Goal: Task Accomplishment & Management: Manage account settings

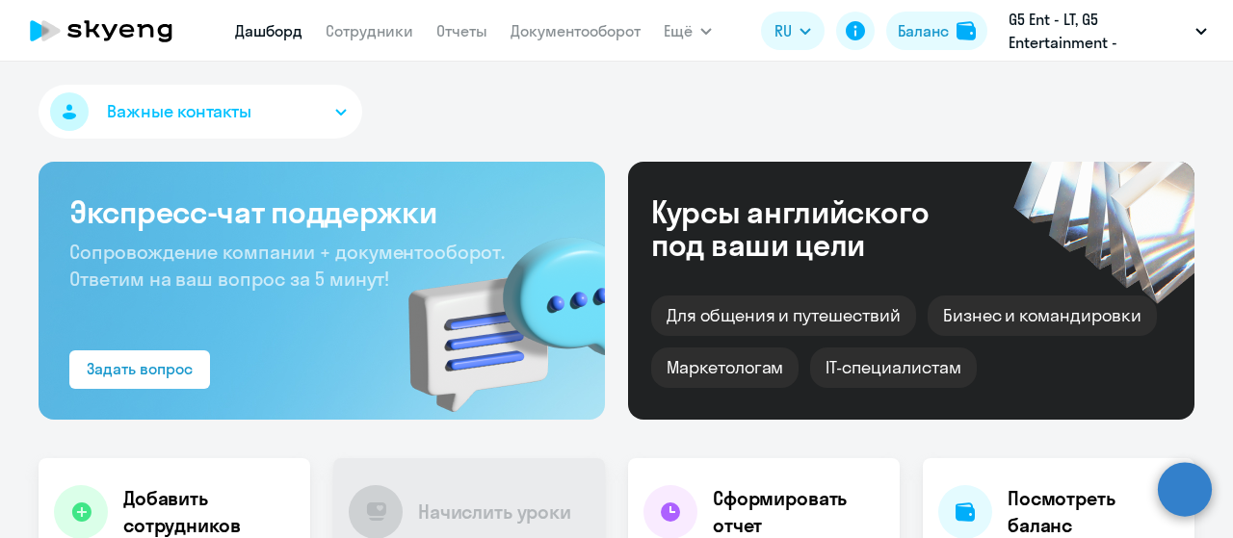
select select "30"
click at [370, 35] on link "Сотрудники" at bounding box center [370, 30] width 88 height 19
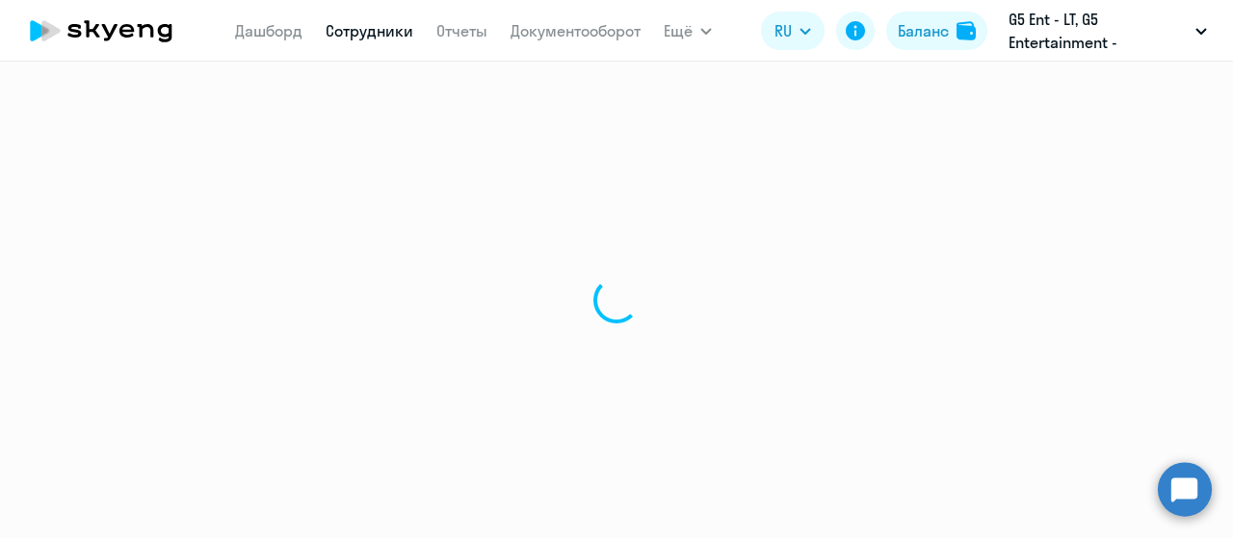
select select "30"
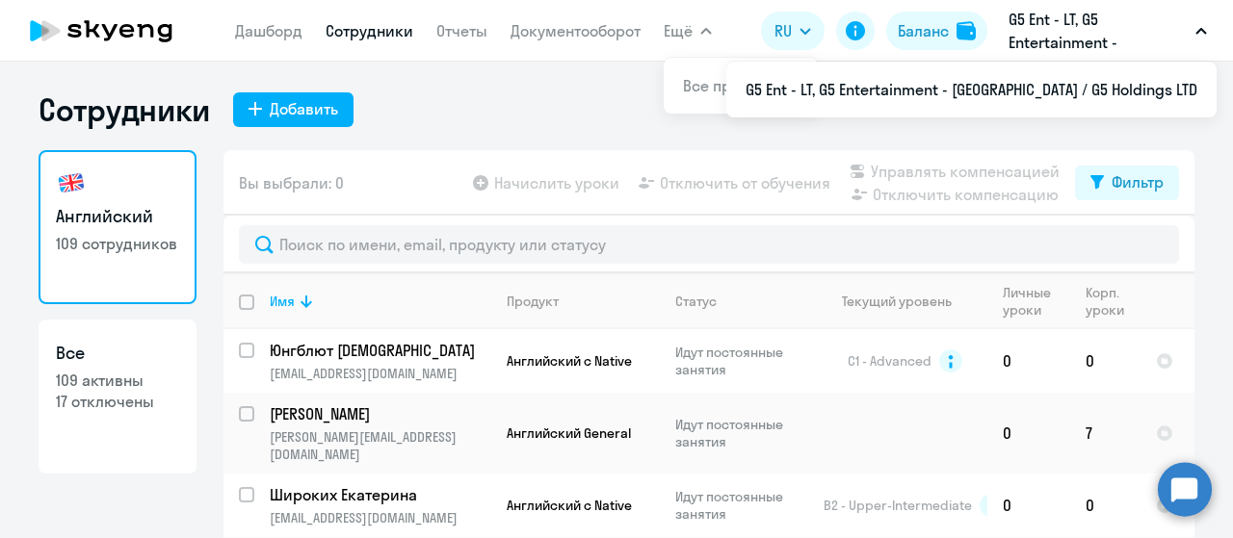
click at [1088, 26] on p "G5 Ent - LT, G5 Entertainment - [GEOGRAPHIC_DATA] / G5 Holdings LTD" at bounding box center [1098, 31] width 179 height 46
click at [1088, 37] on p "G5 Ent - LT, G5 Entertainment - [GEOGRAPHIC_DATA] / G5 Holdings LTD" at bounding box center [1098, 31] width 179 height 46
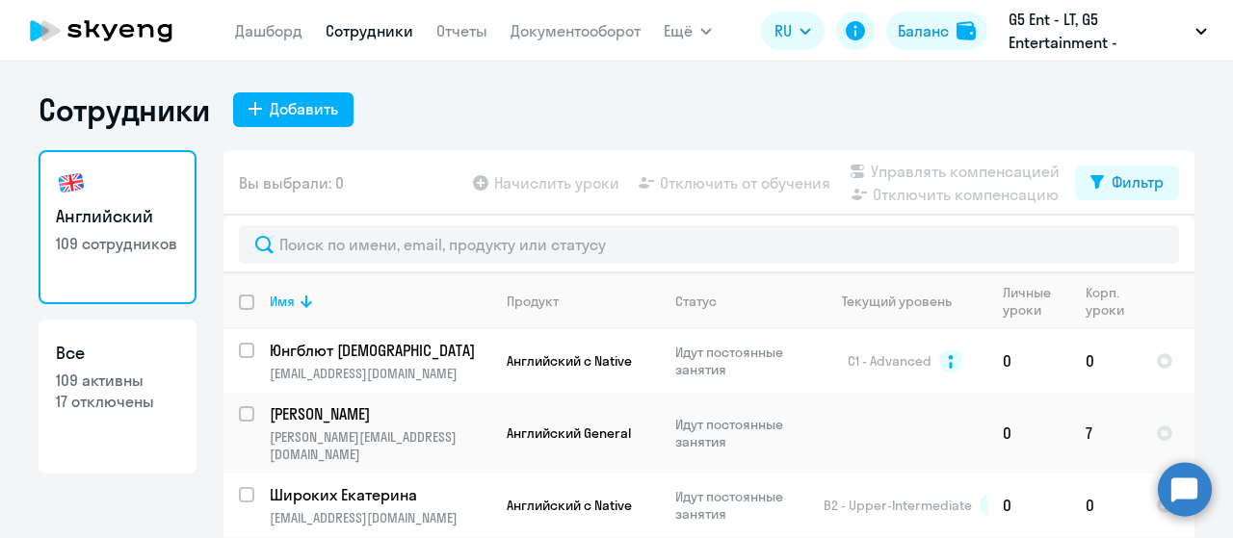
click at [1088, 37] on p "G5 Ent - LT, G5 Entertainment - [GEOGRAPHIC_DATA] / G5 Holdings LTD" at bounding box center [1098, 31] width 179 height 46
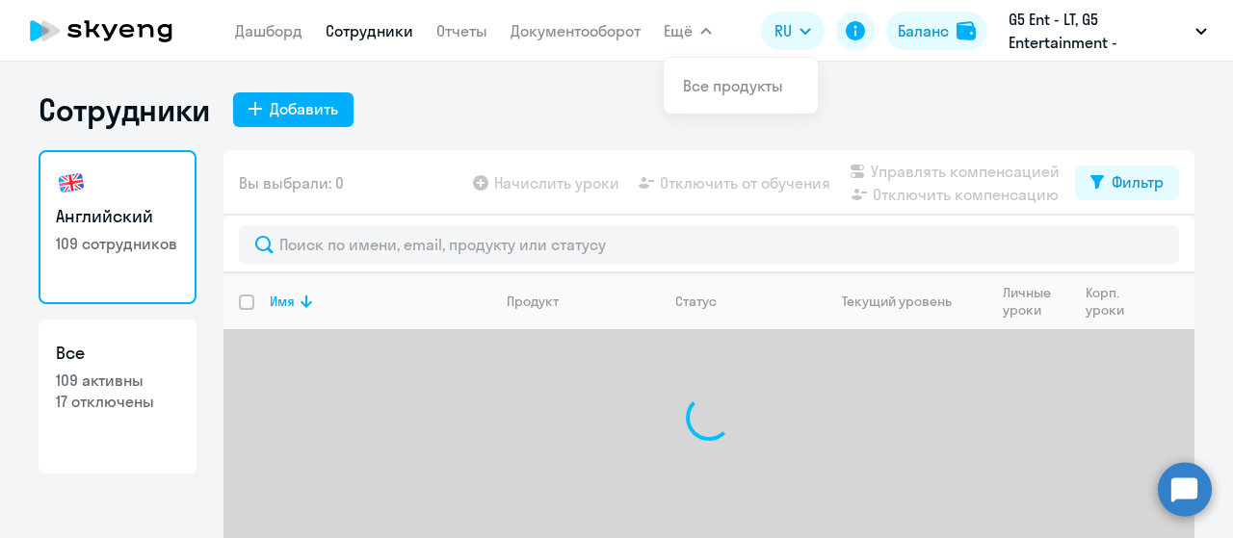
select select "30"
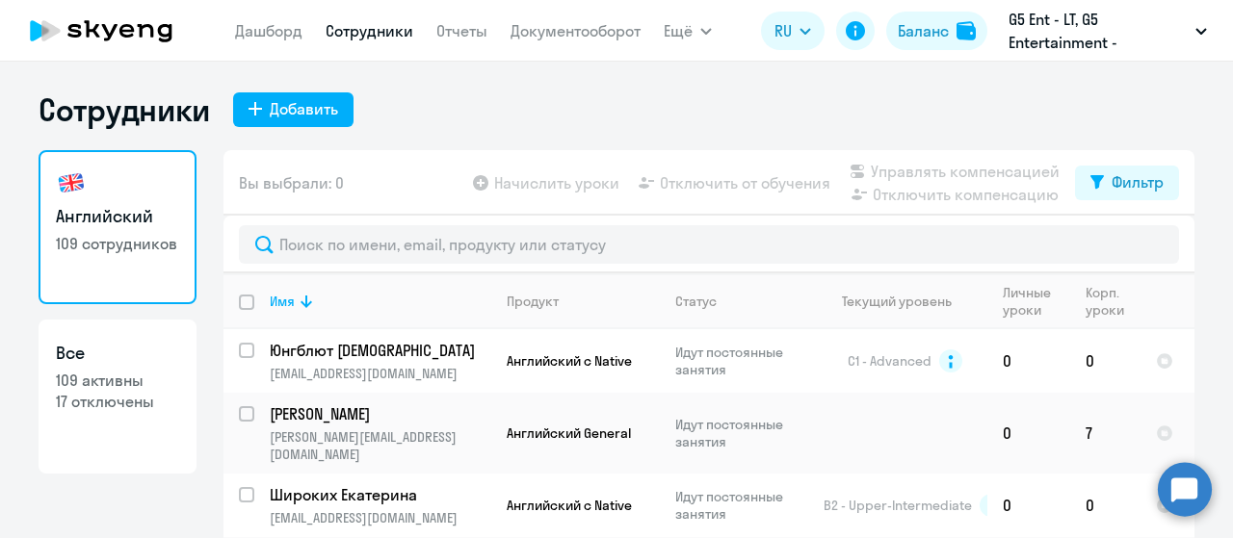
click at [259, 48] on nav "Дашборд Сотрудники Отчеты Документооборот" at bounding box center [438, 31] width 406 height 39
click at [258, 31] on link "Дашборд" at bounding box center [268, 30] width 67 height 19
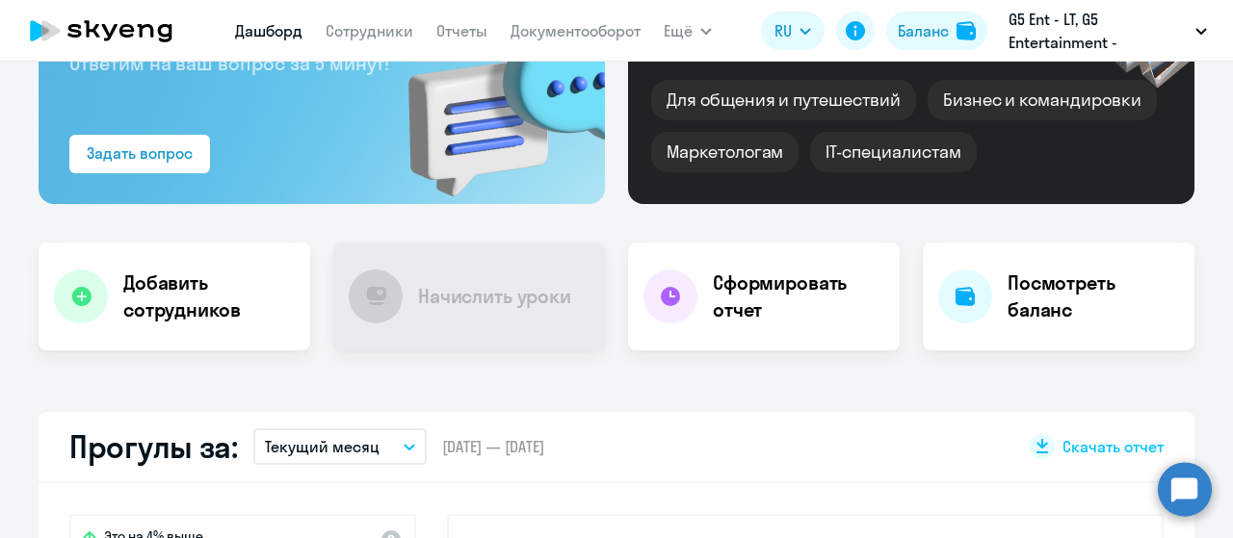
scroll to position [221, 0]
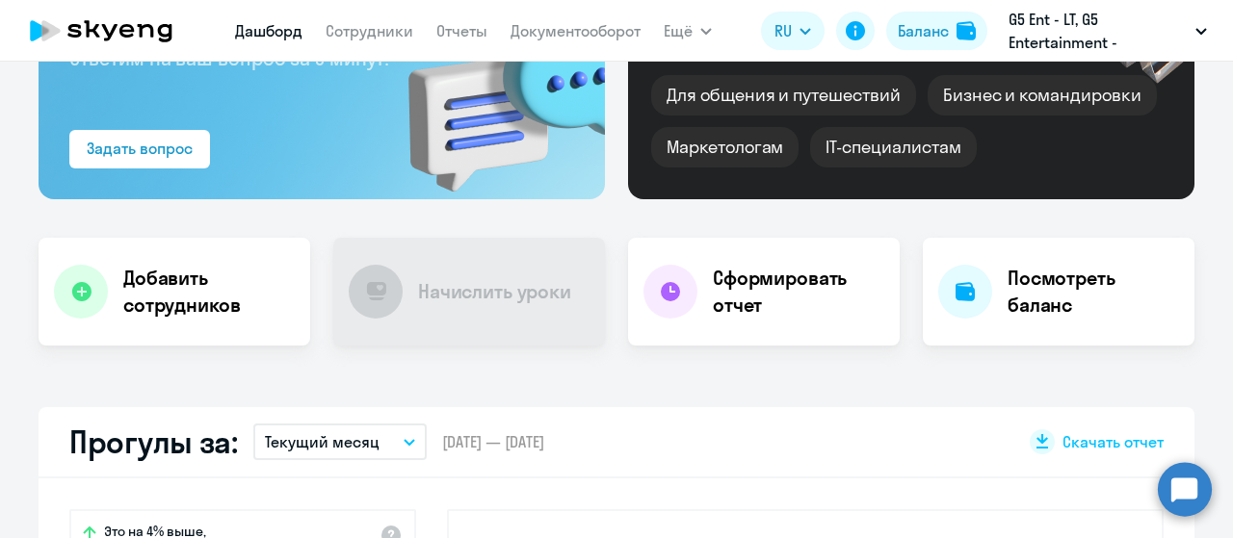
select select "30"
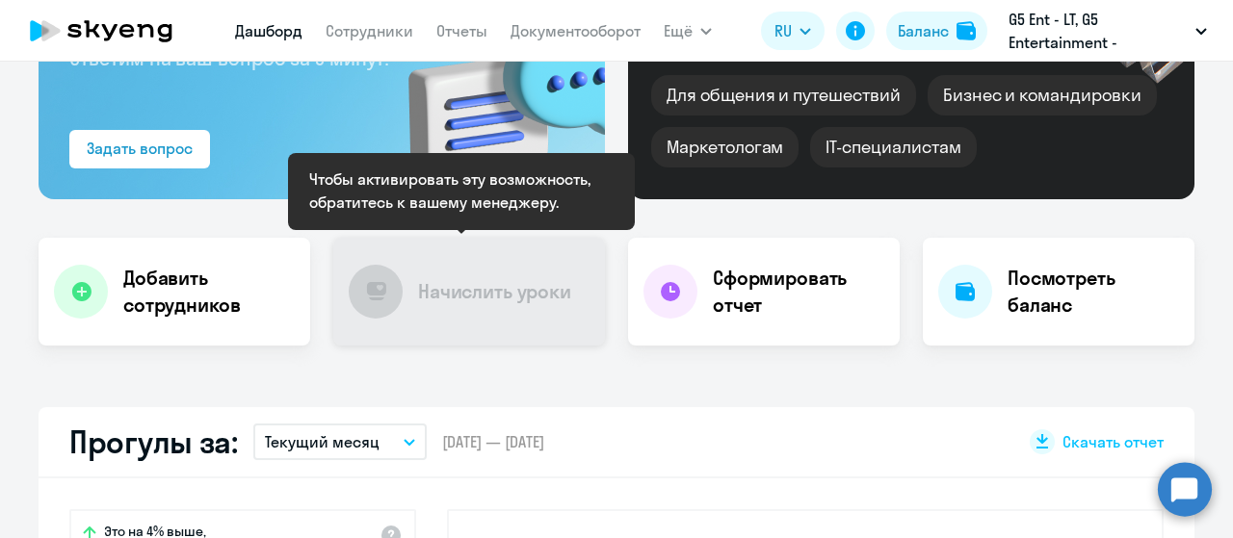
click at [505, 303] on h4 "Начислить уроки" at bounding box center [494, 291] width 153 height 27
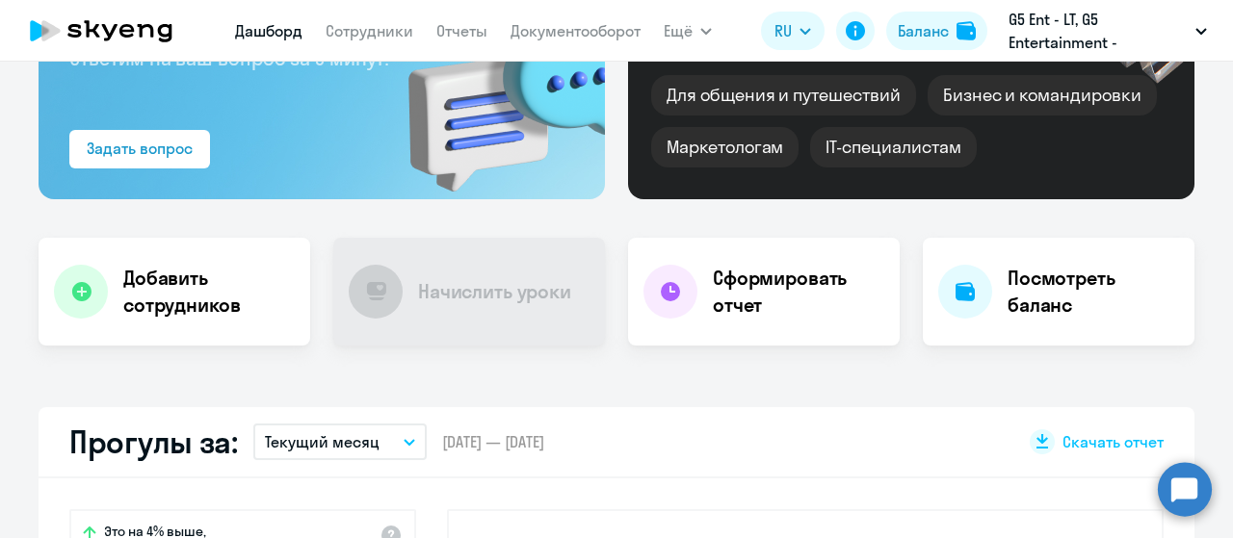
scroll to position [0, 0]
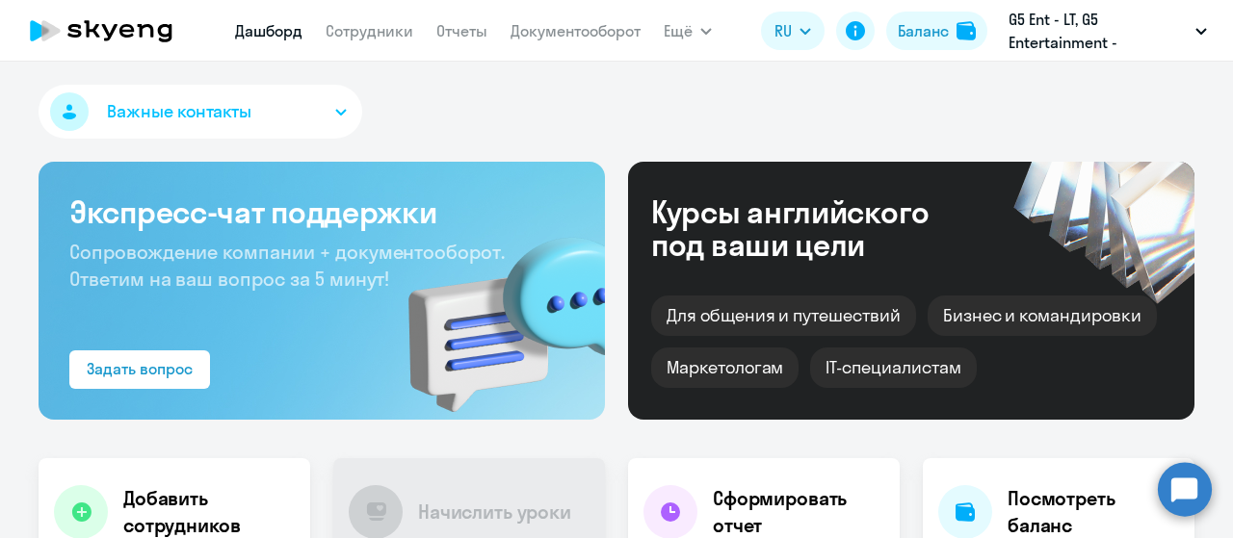
select select "30"
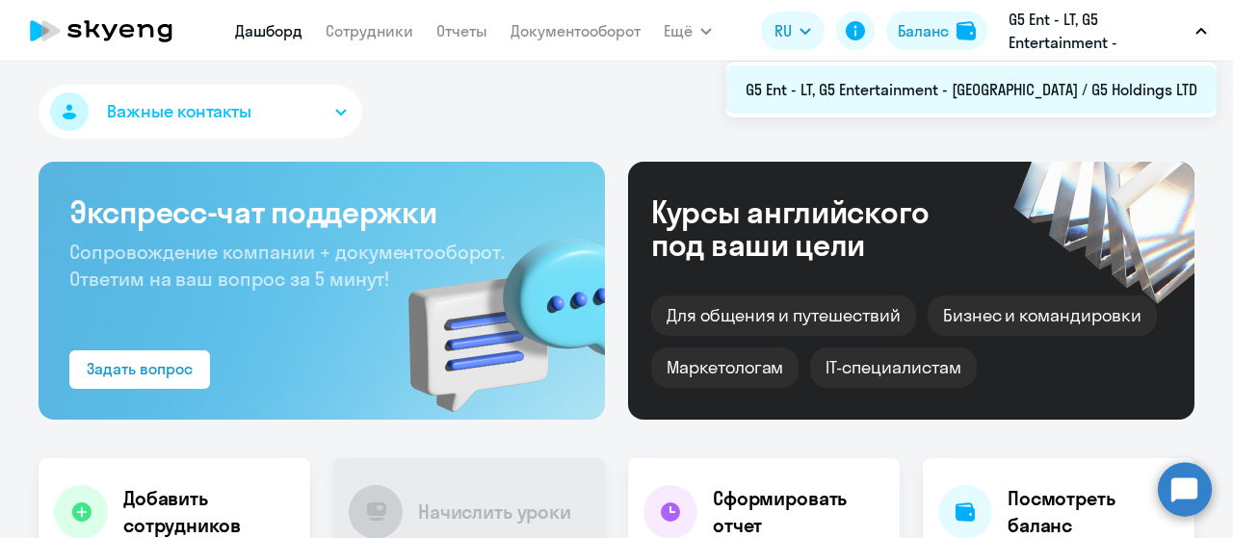
click at [1081, 80] on li "G5 Ent - LT, G5 Entertainment - [GEOGRAPHIC_DATA] / G5 Holdings LTD" at bounding box center [971, 90] width 490 height 48
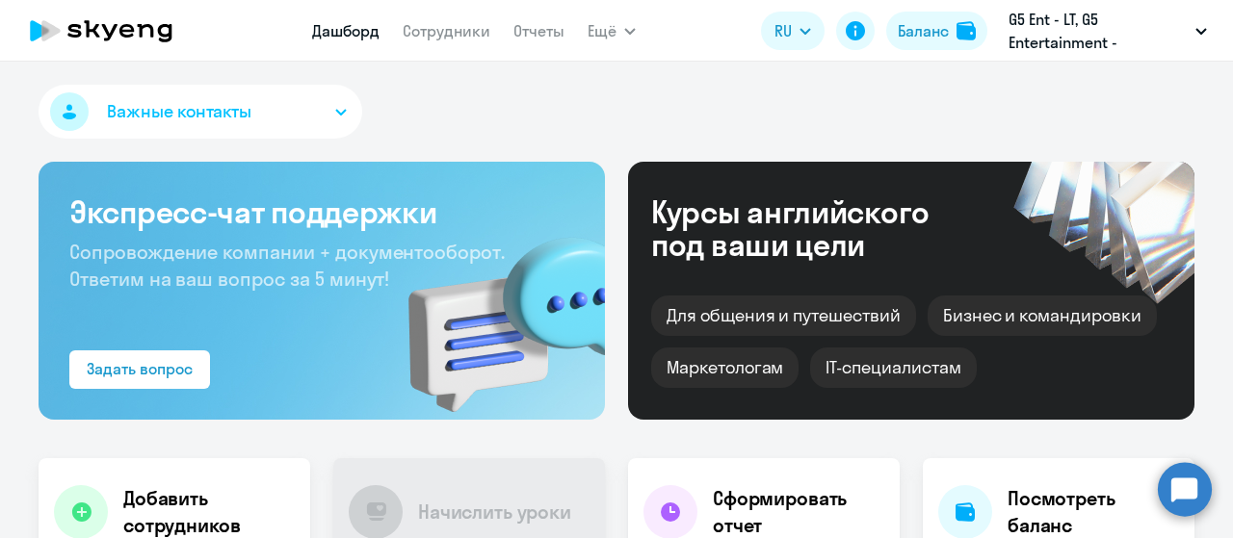
select select "30"
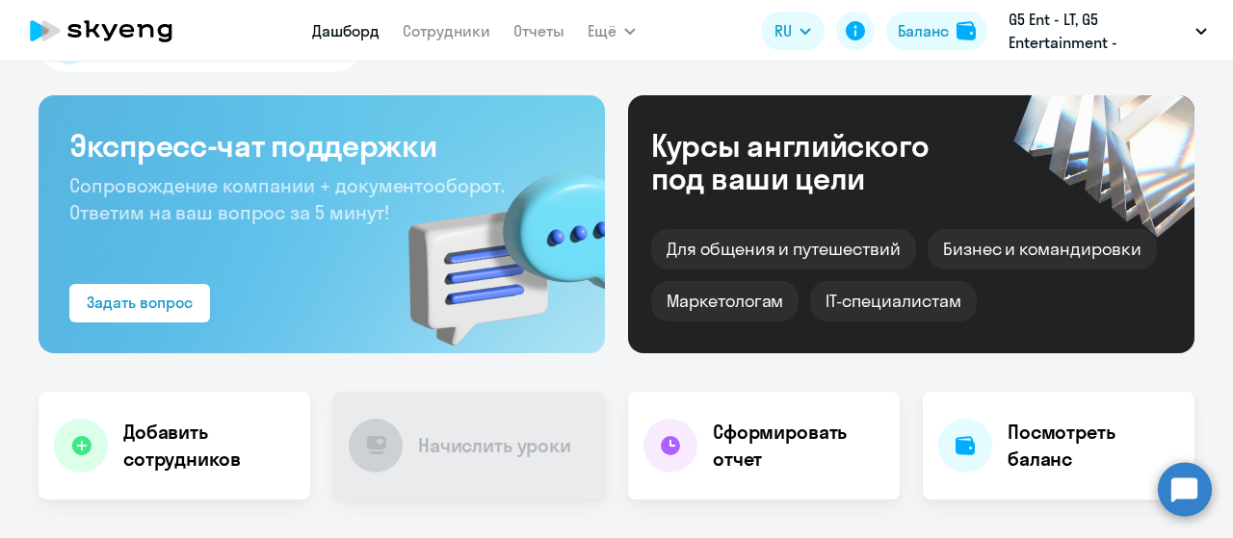
scroll to position [67, 0]
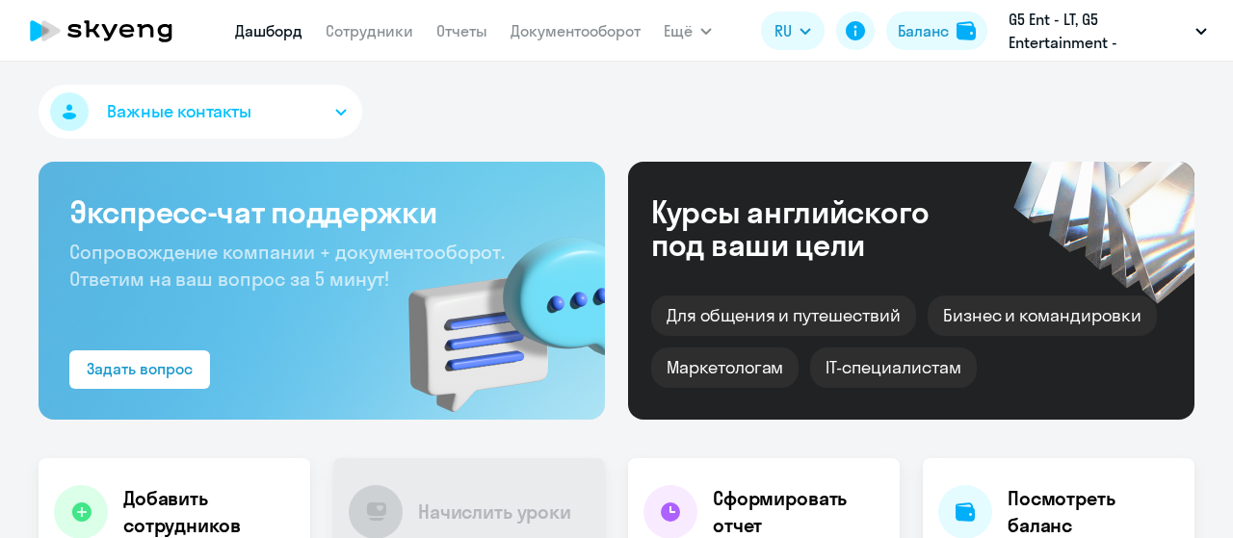
select select "30"
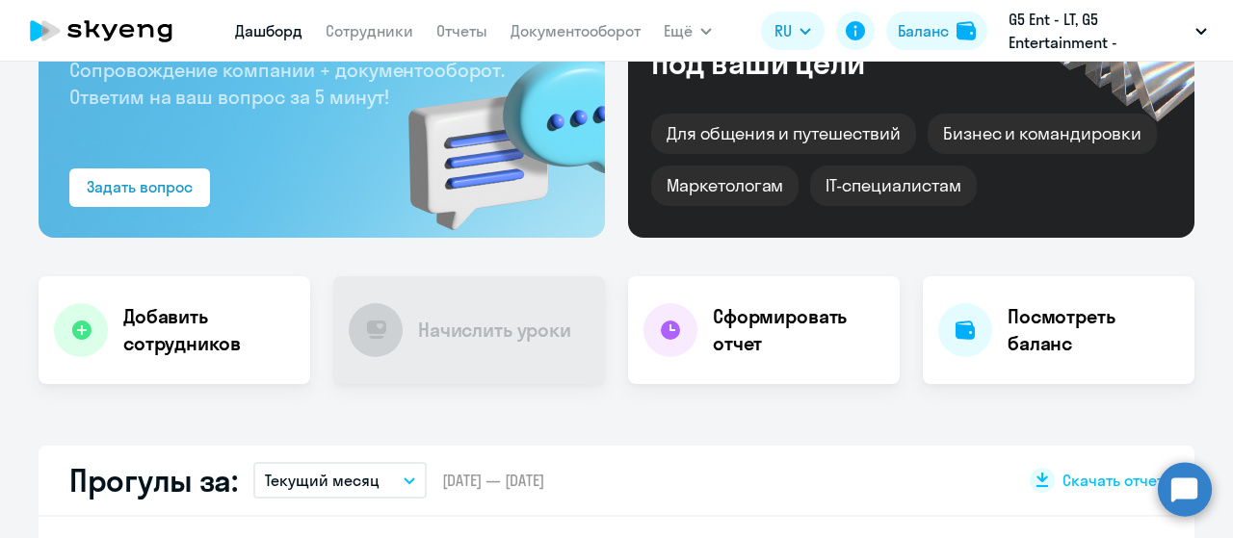
scroll to position [183, 0]
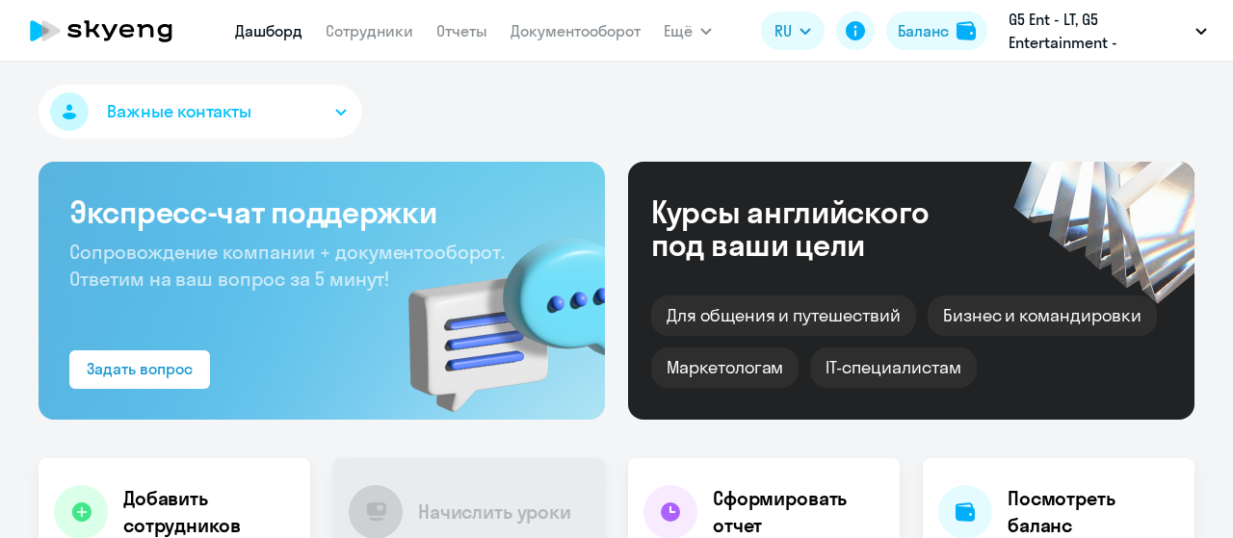
select select "30"
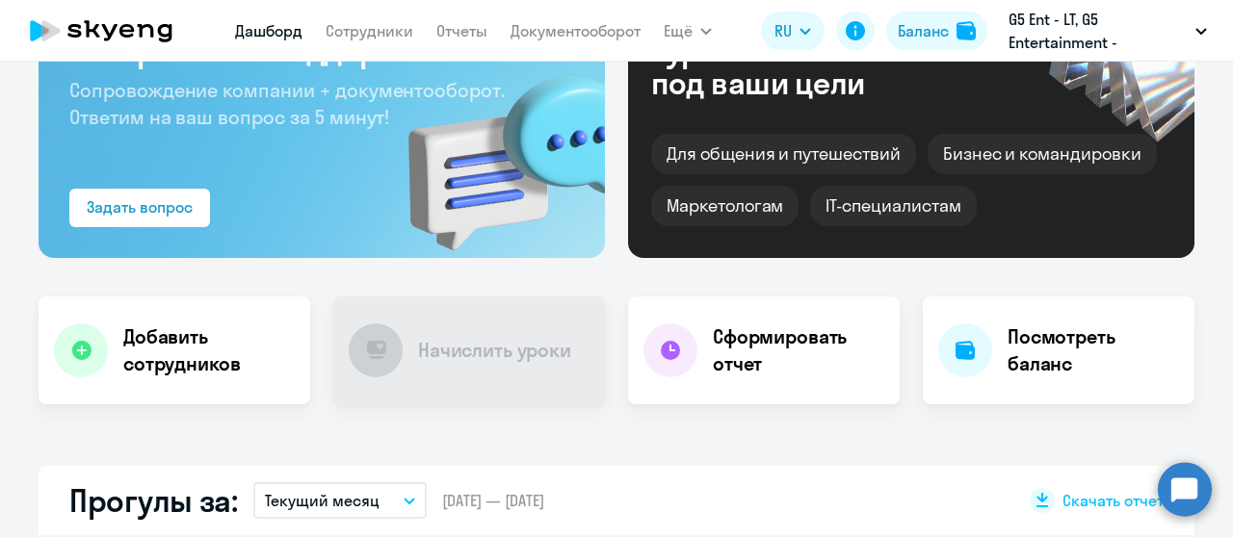
scroll to position [141, 0]
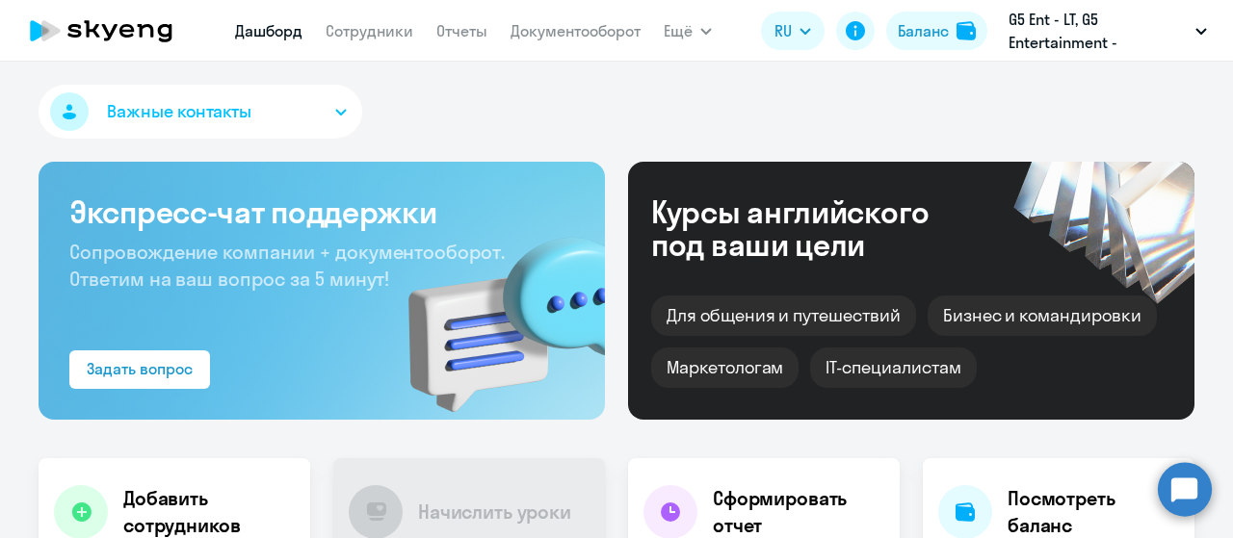
select select "30"
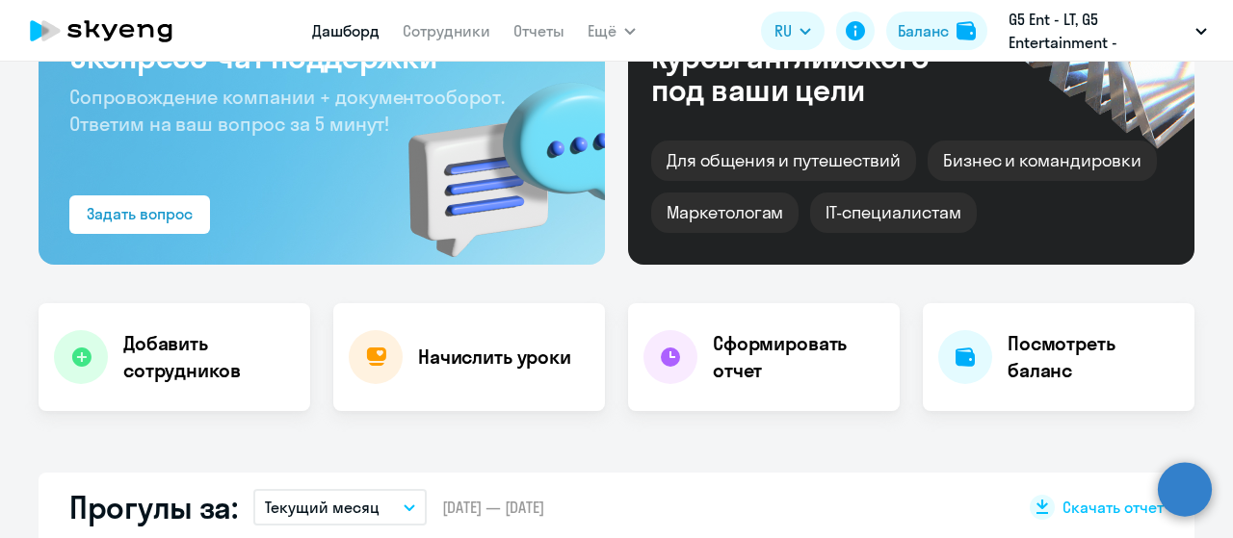
select select "30"
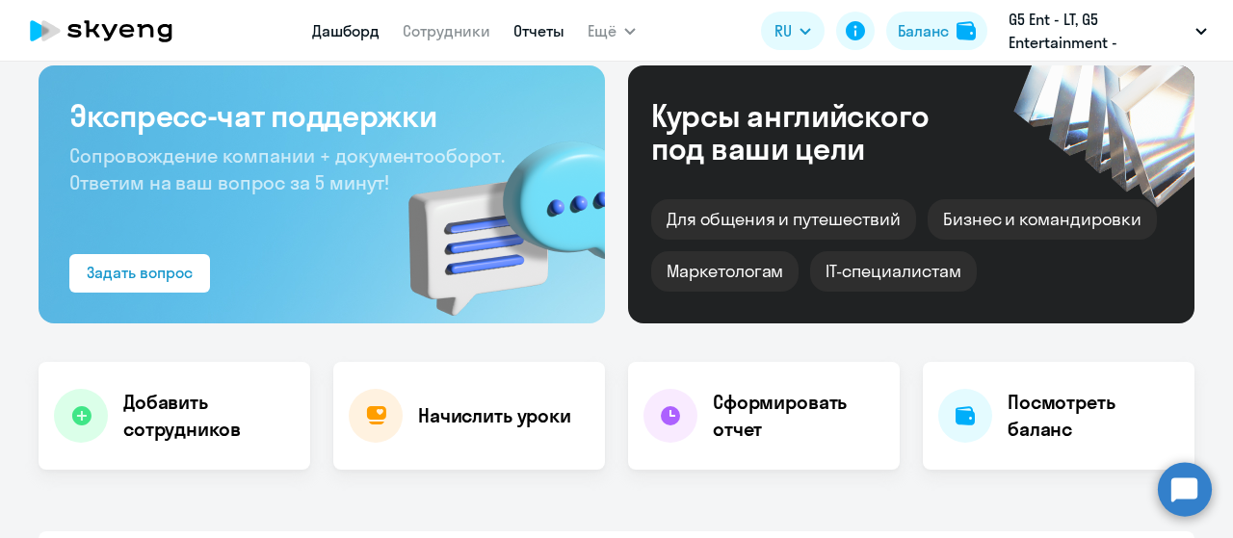
scroll to position [92, 0]
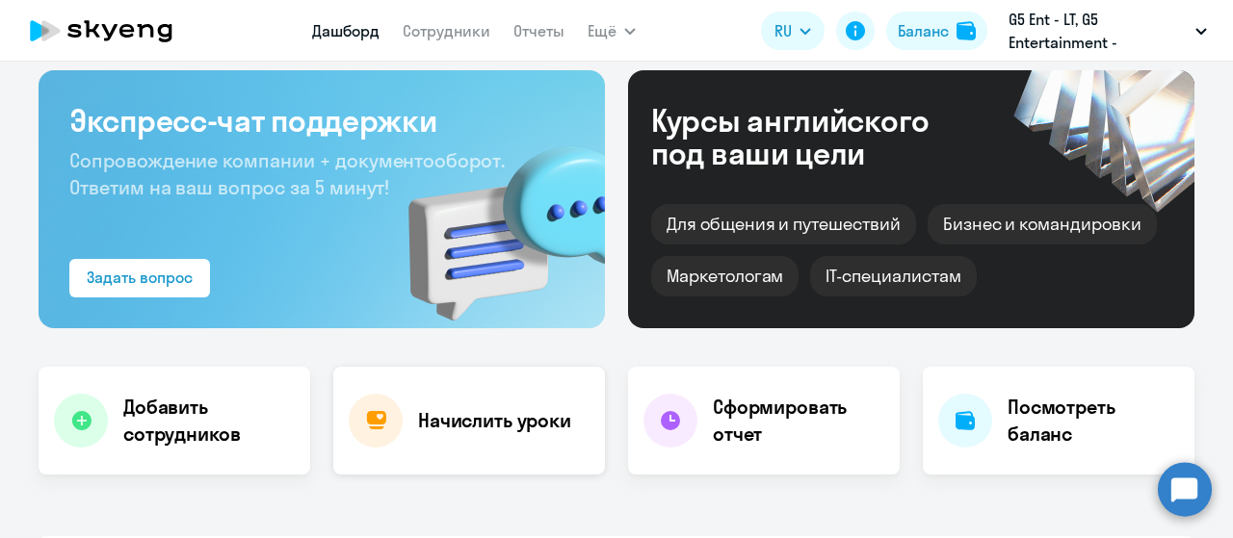
click at [464, 415] on h4 "Начислить уроки" at bounding box center [494, 420] width 153 height 27
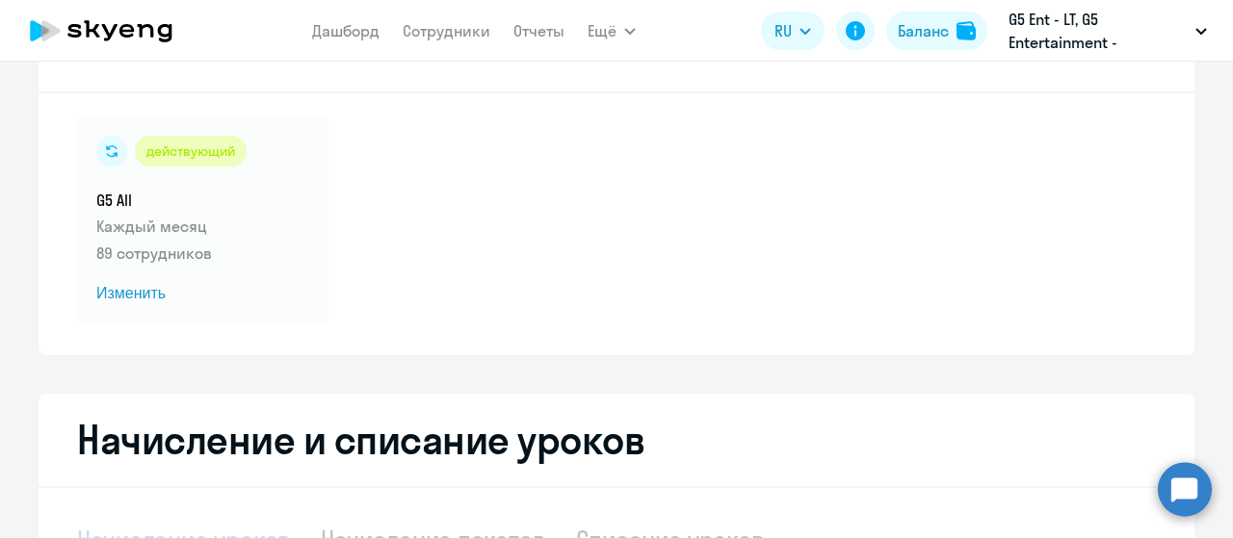
select select "10"
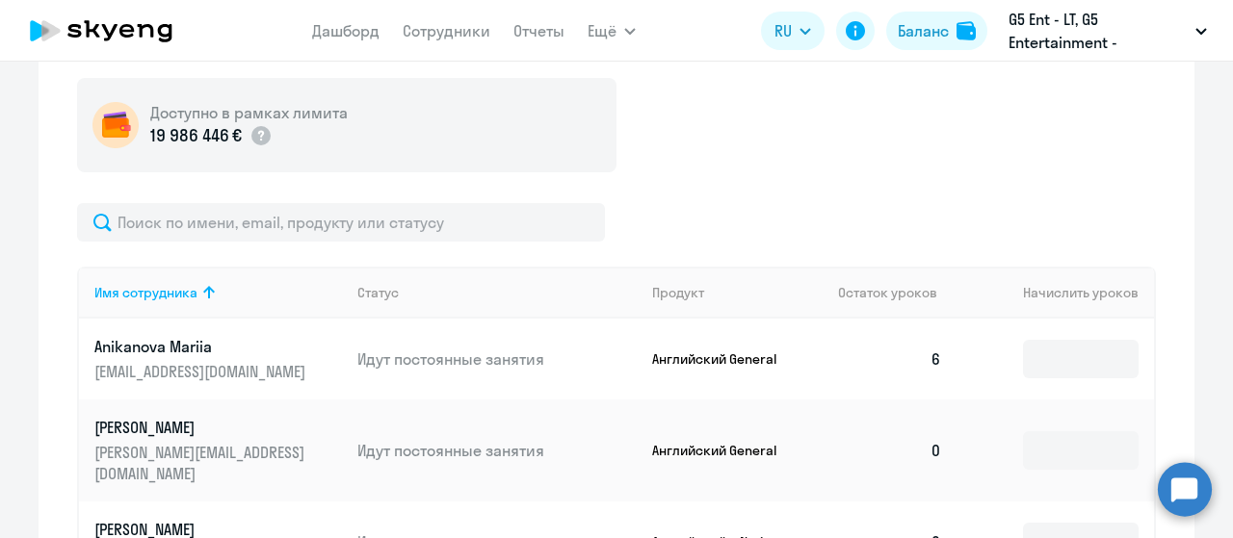
scroll to position [607, 0]
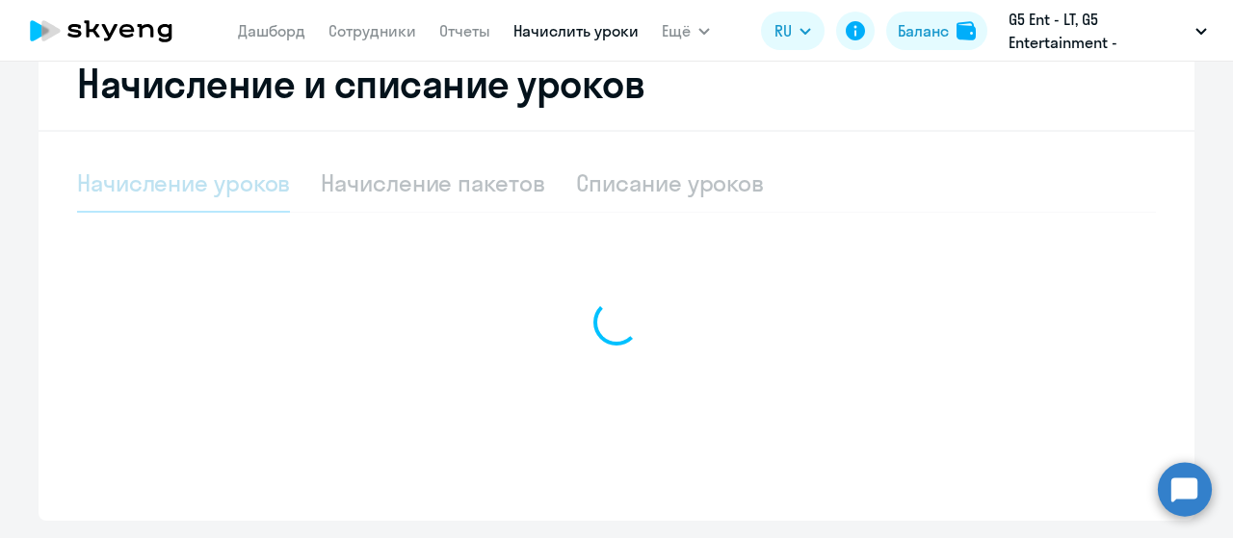
select select "10"
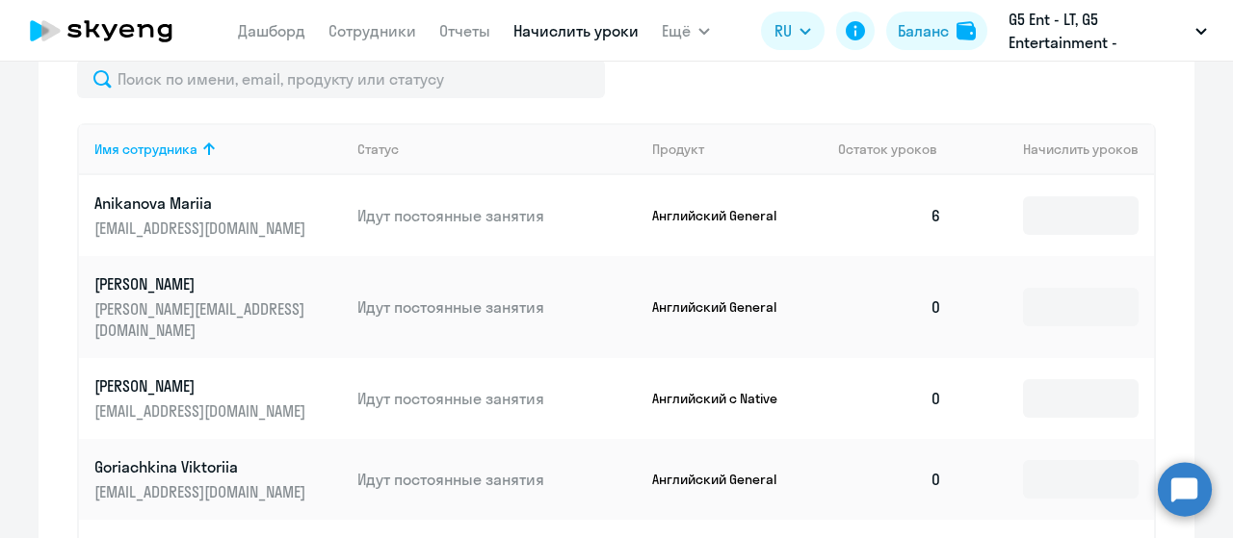
scroll to position [750, 0]
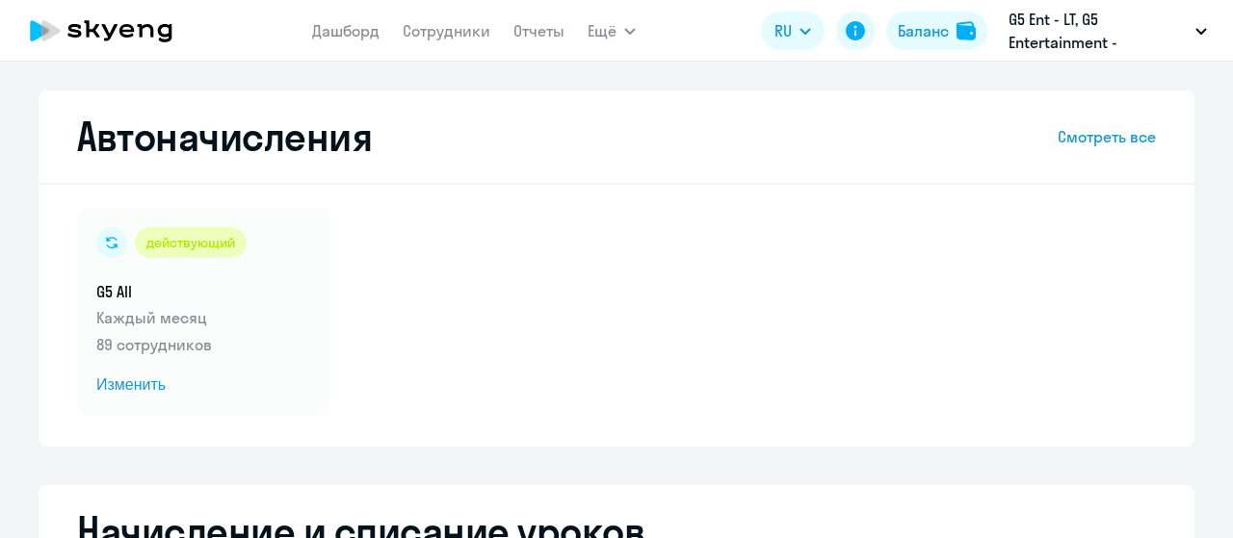
select select "10"
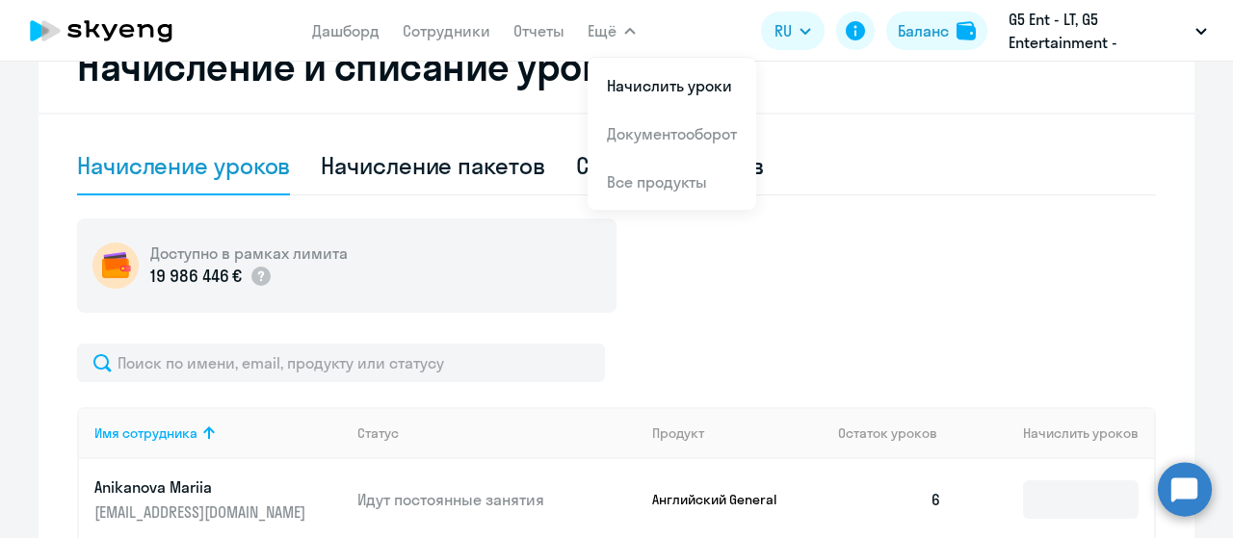
scroll to position [474, 0]
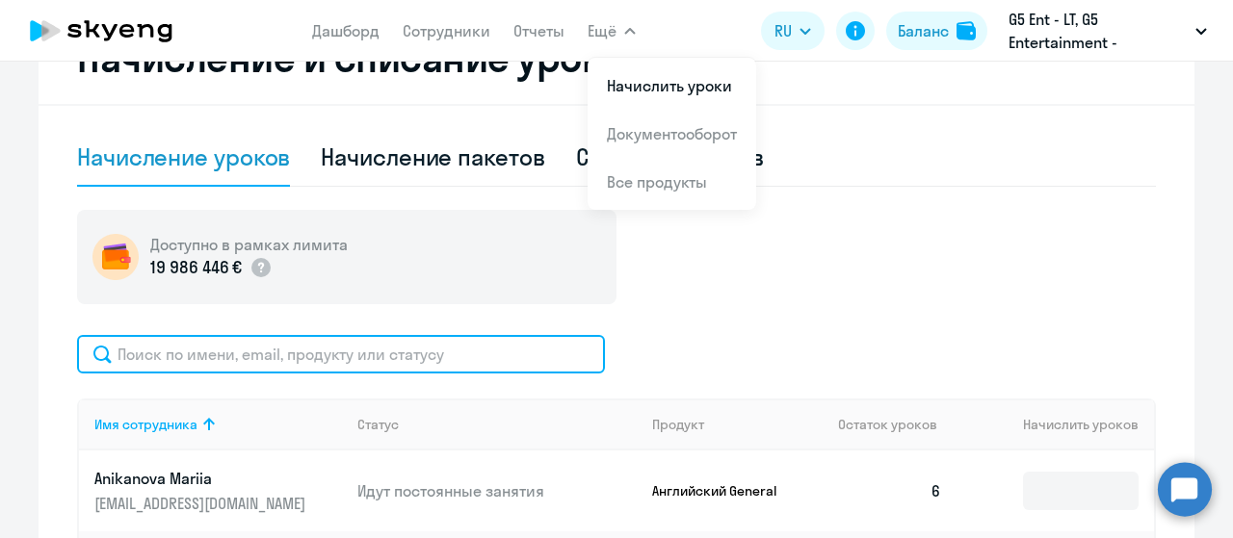
click at [369, 361] on input "text" at bounding box center [341, 354] width 528 height 39
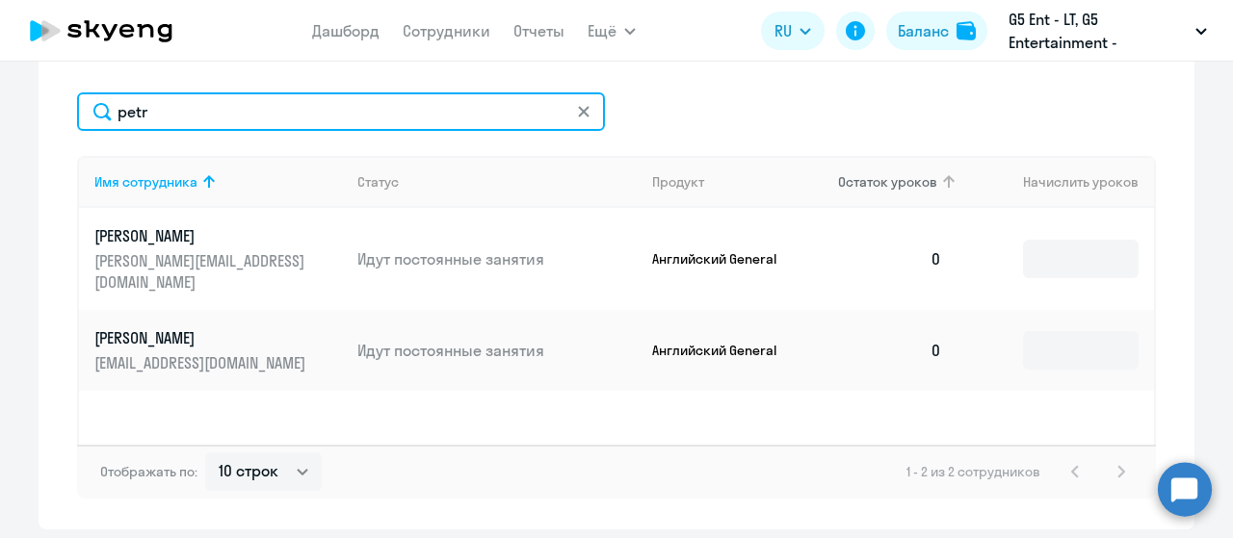
scroll to position [715, 0]
type input "petr"
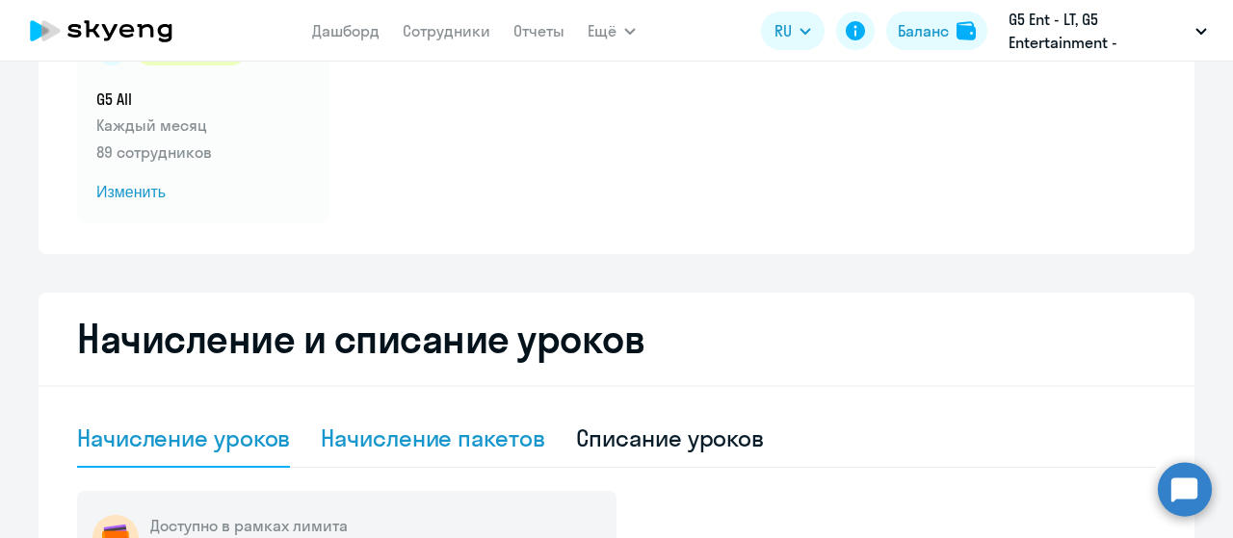
scroll to position [187, 0]
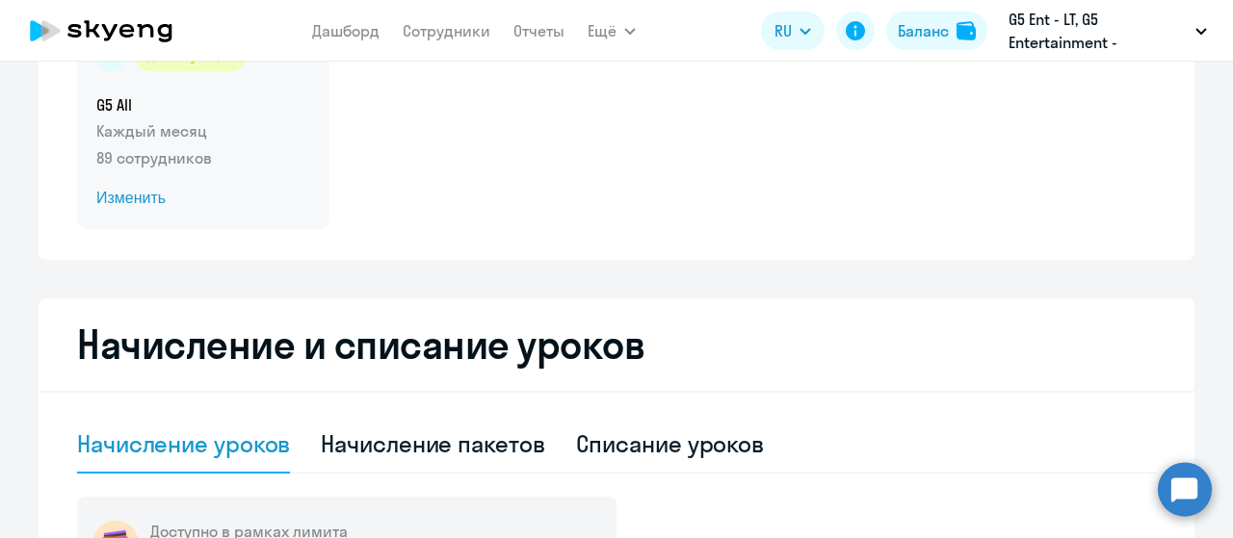
click at [144, 188] on span "Изменить" at bounding box center [203, 198] width 214 height 23
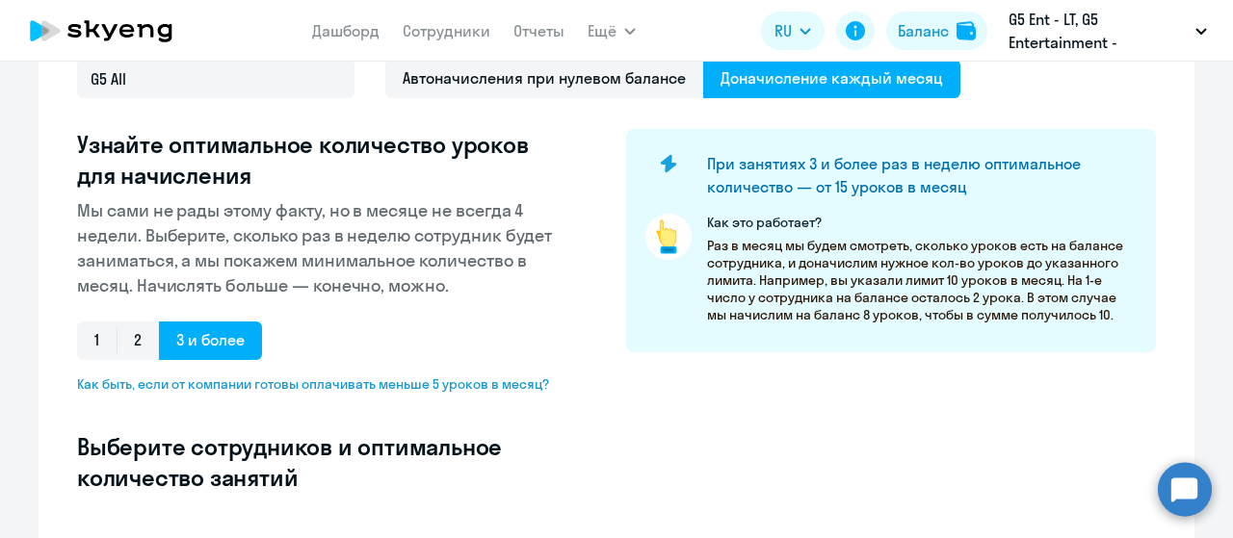
select select "10"
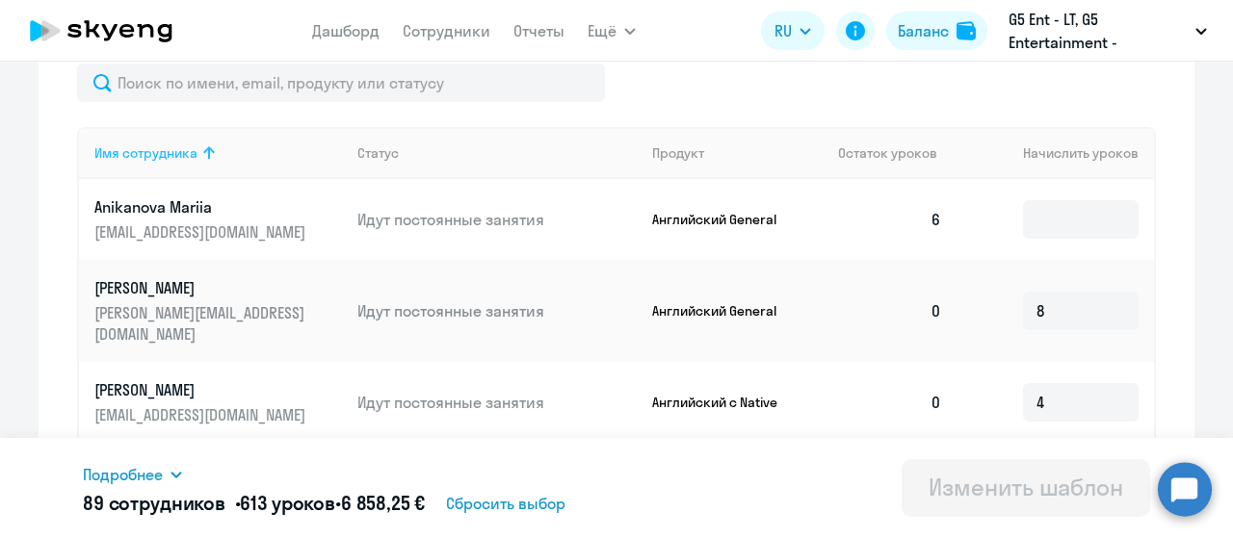
scroll to position [595, 0]
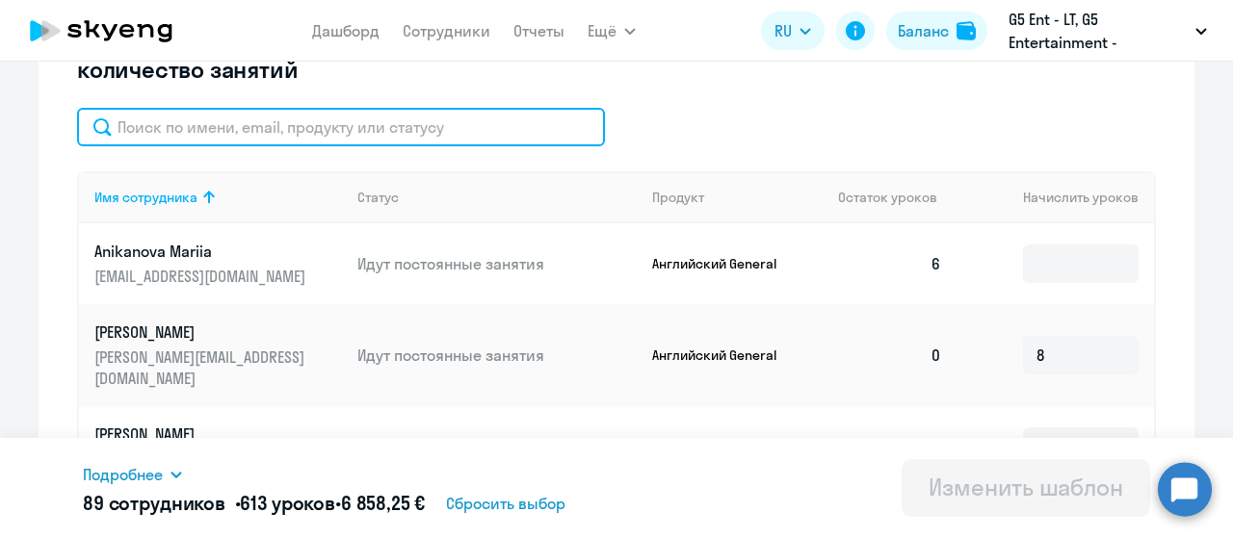
click at [254, 127] on input "text" at bounding box center [341, 127] width 528 height 39
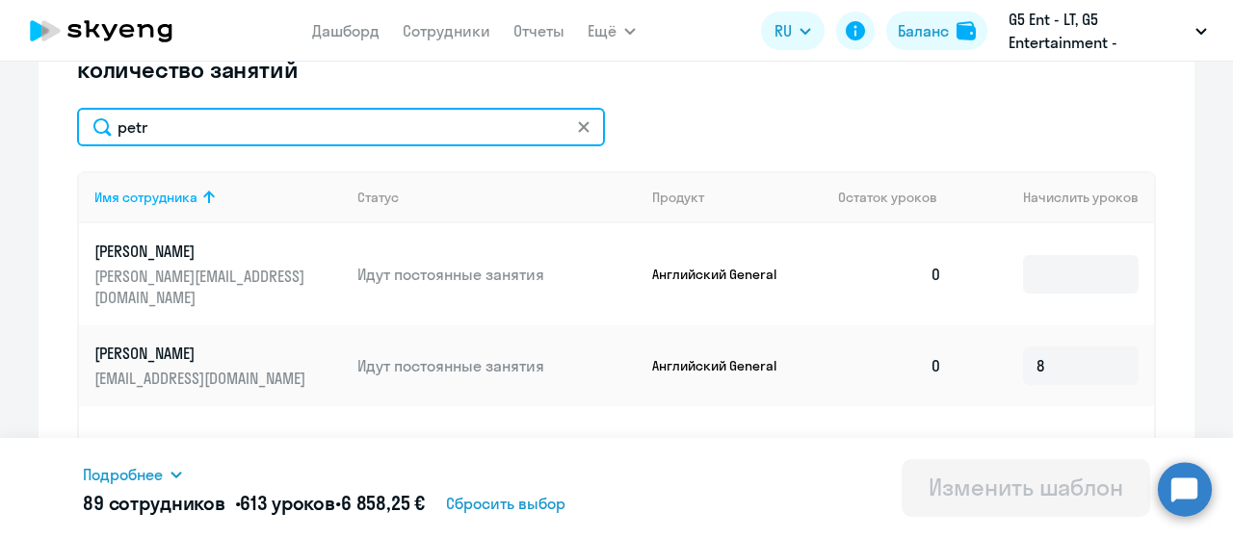
type input "petr"
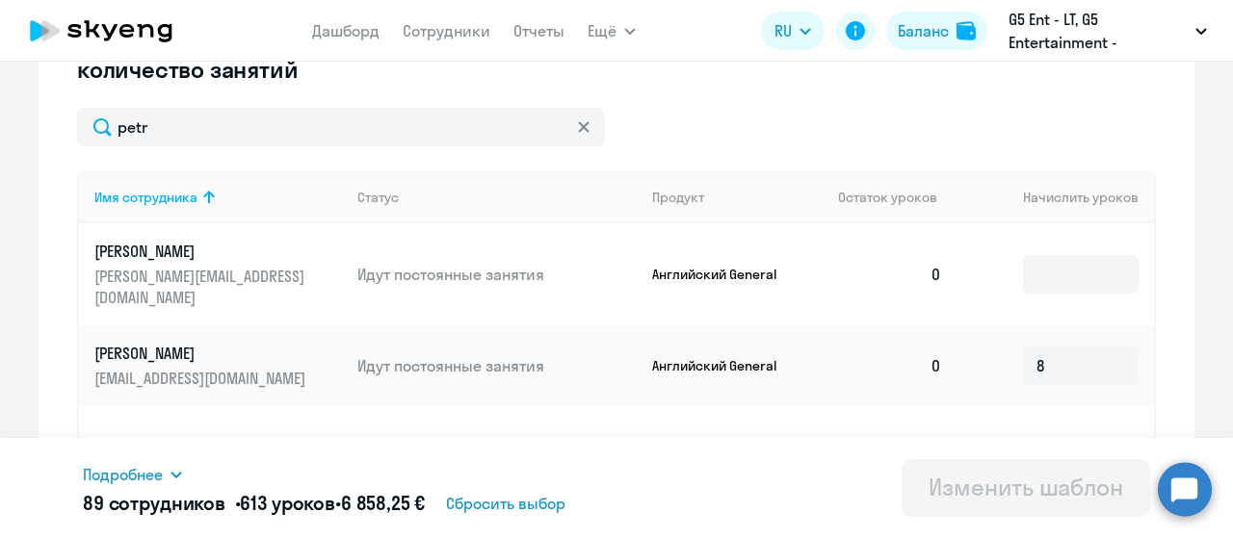
click at [580, 129] on icon at bounding box center [583, 126] width 11 height 11
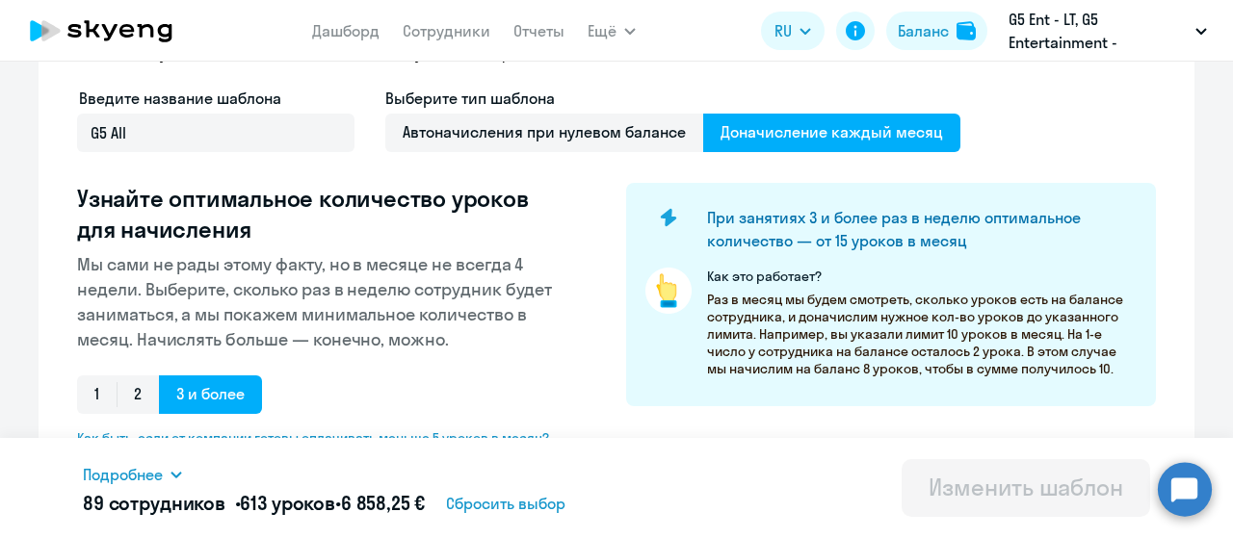
scroll to position [0, 0]
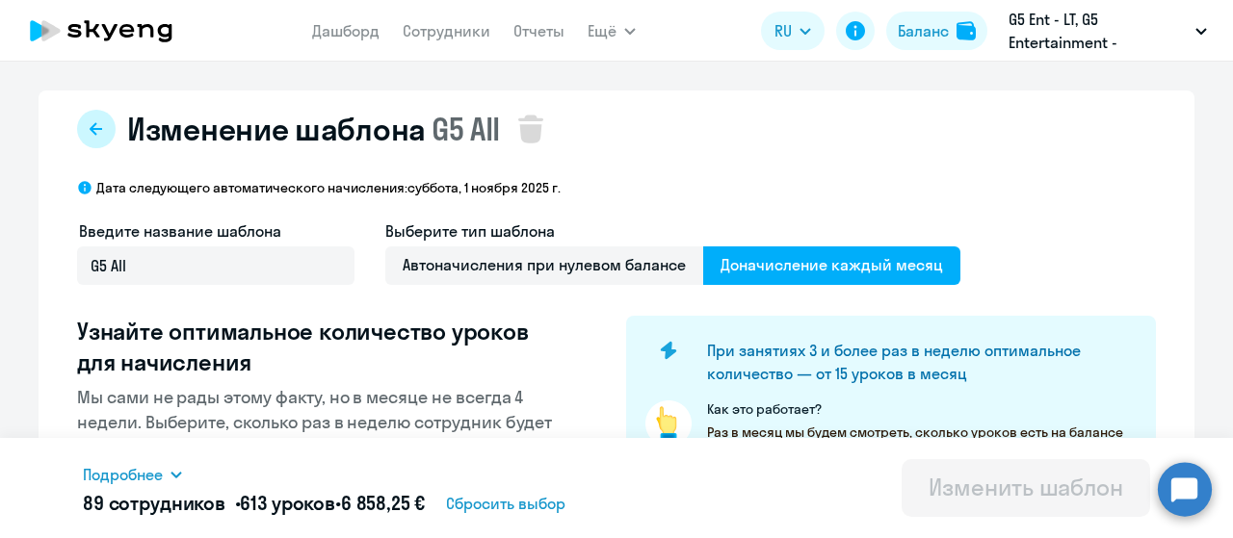
click at [100, 138] on button at bounding box center [96, 129] width 39 height 39
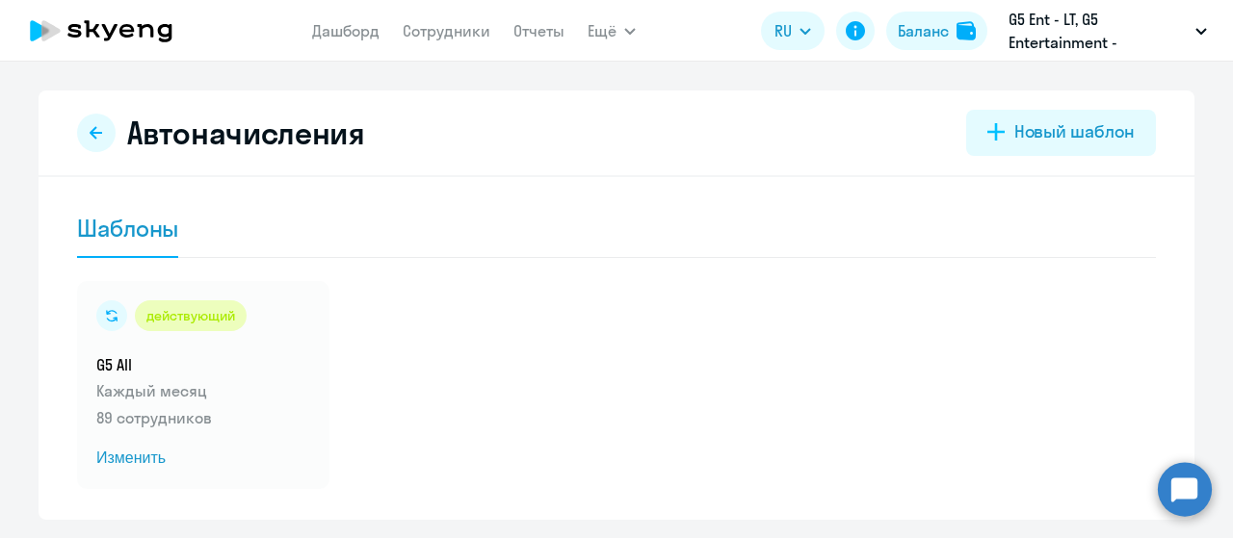
scroll to position [58, 0]
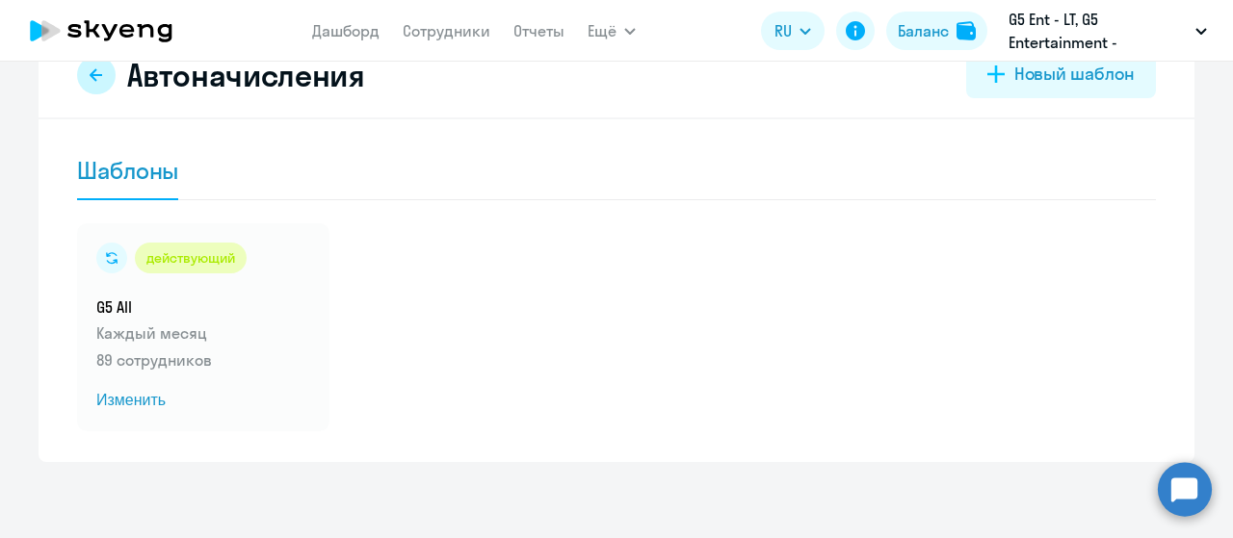
click at [80, 81] on button at bounding box center [96, 75] width 39 height 39
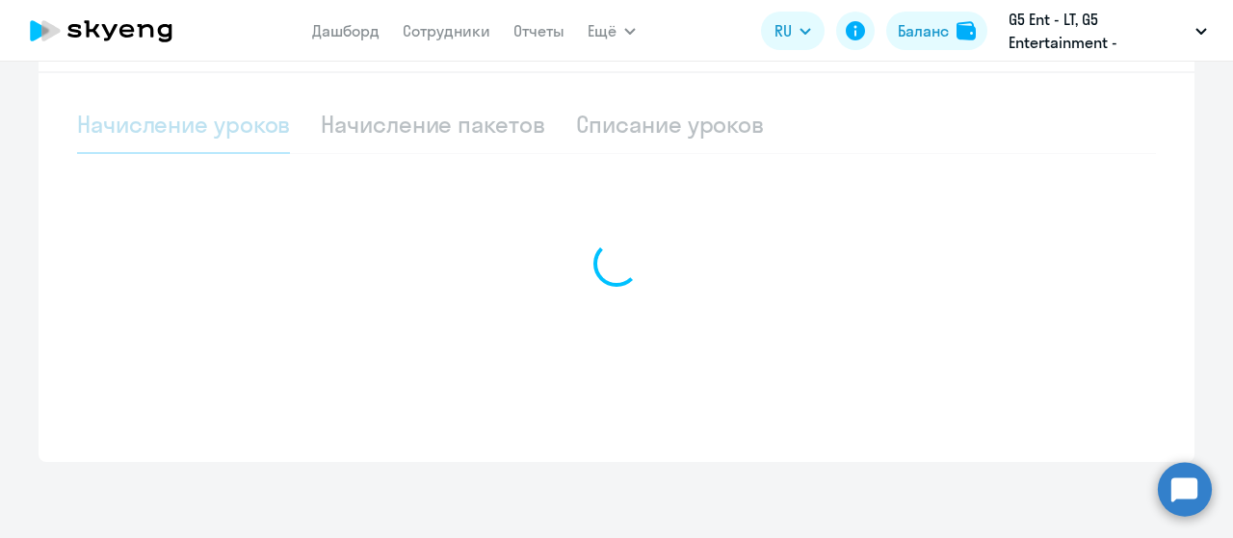
select select "10"
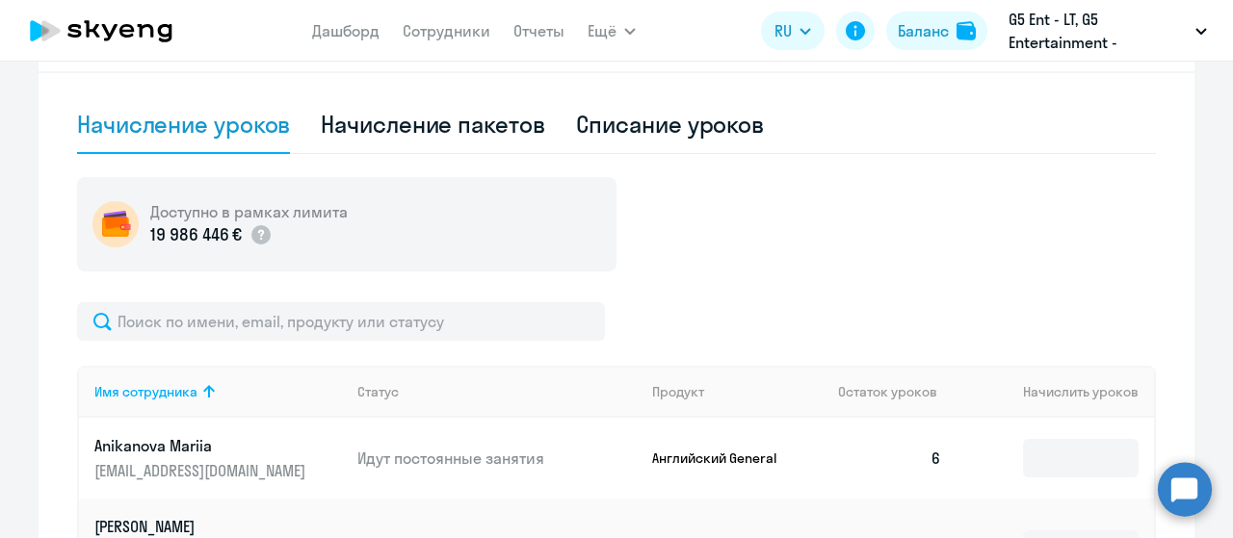
scroll to position [511, 0]
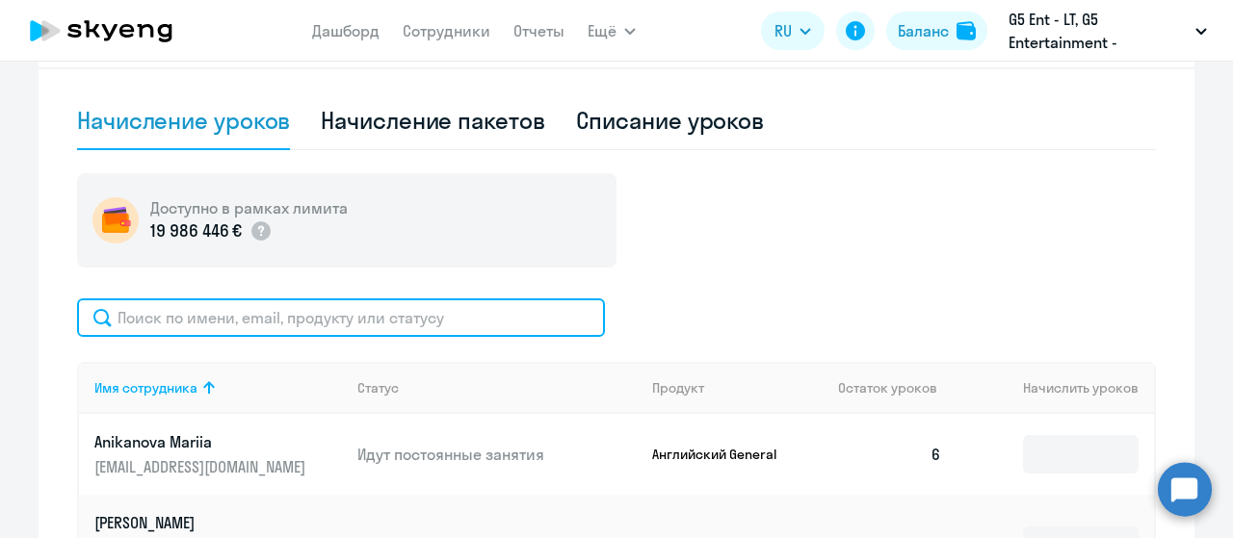
click at [368, 328] on input "text" at bounding box center [341, 318] width 528 height 39
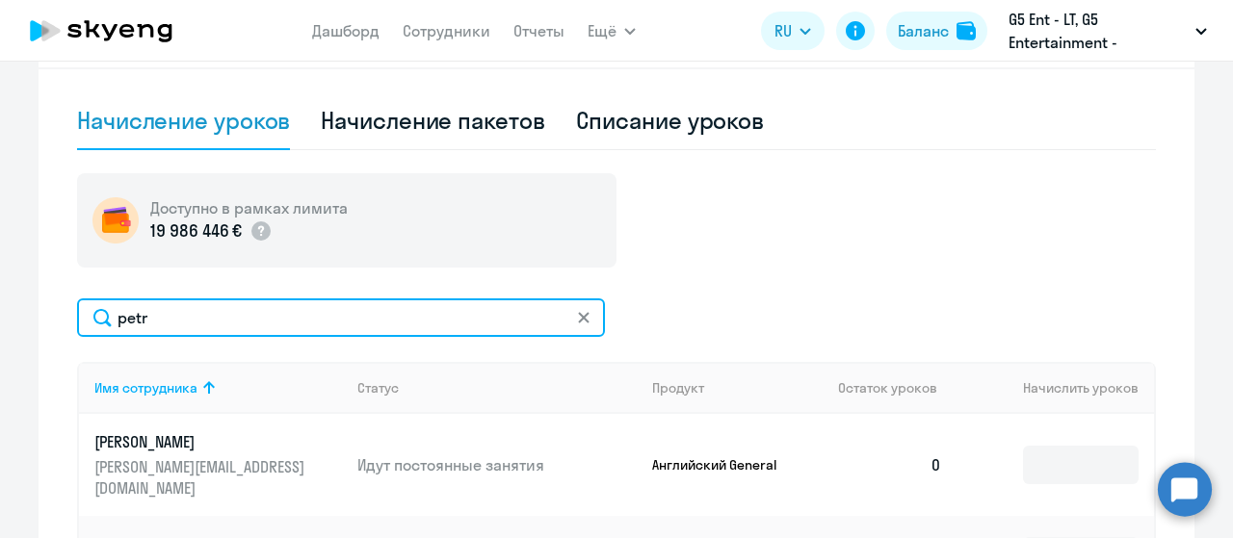
scroll to position [784, 0]
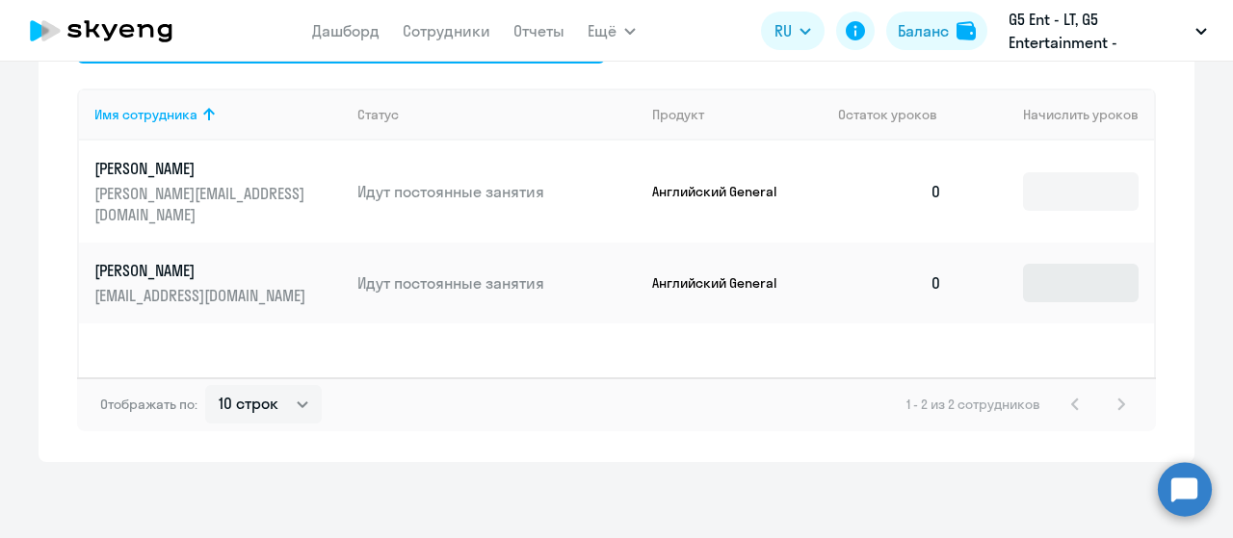
type input "petr"
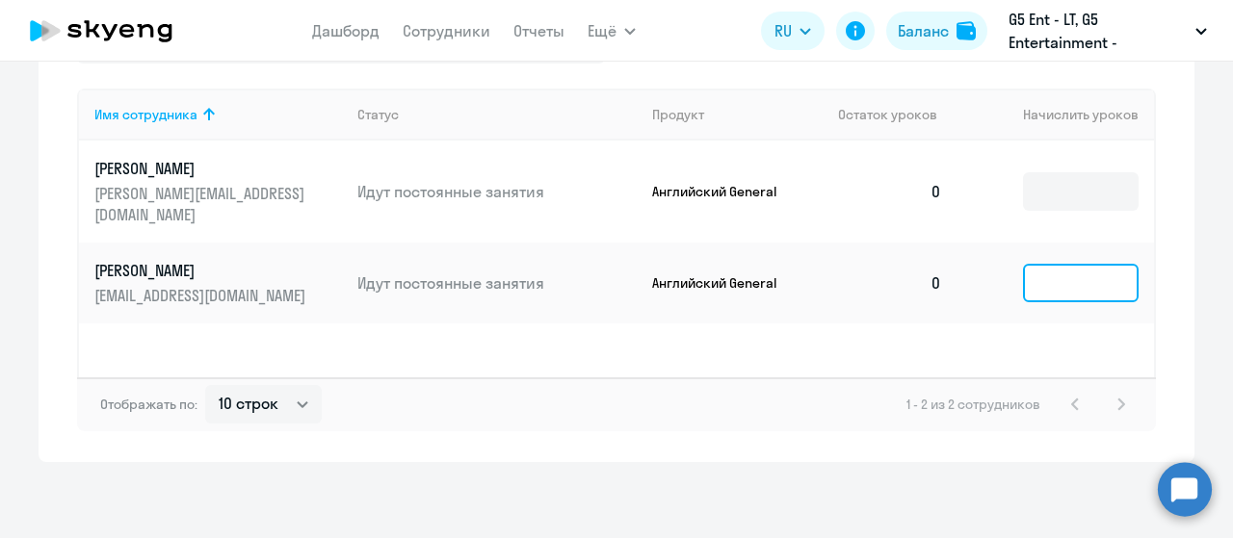
click at [1050, 264] on input at bounding box center [1081, 283] width 116 height 39
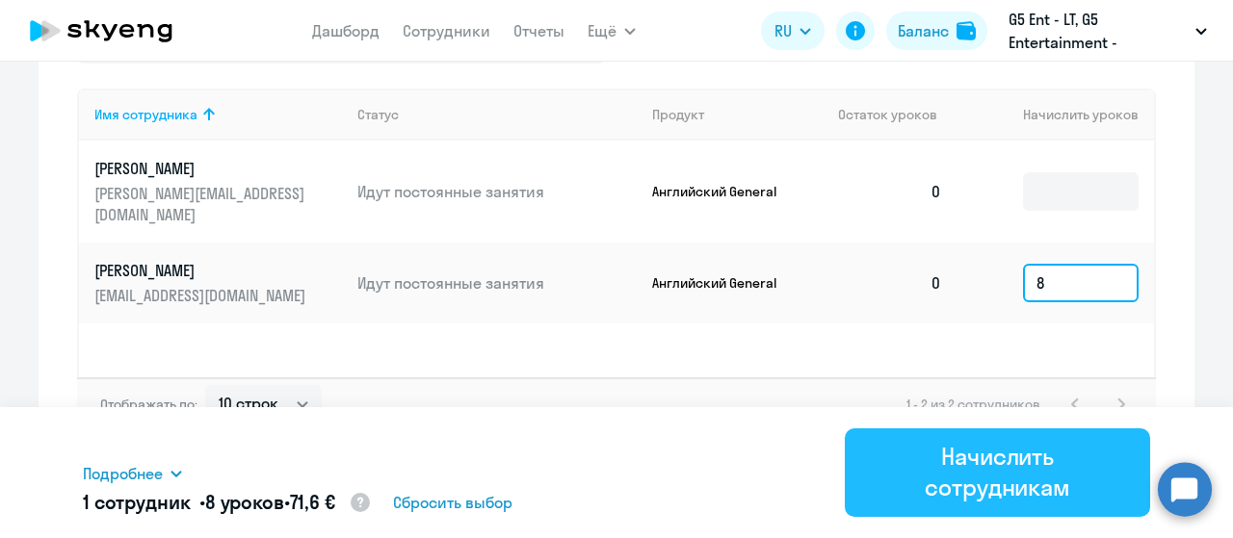
type input "8"
click at [997, 477] on div "Начислить сотрудникам" at bounding box center [997, 472] width 251 height 62
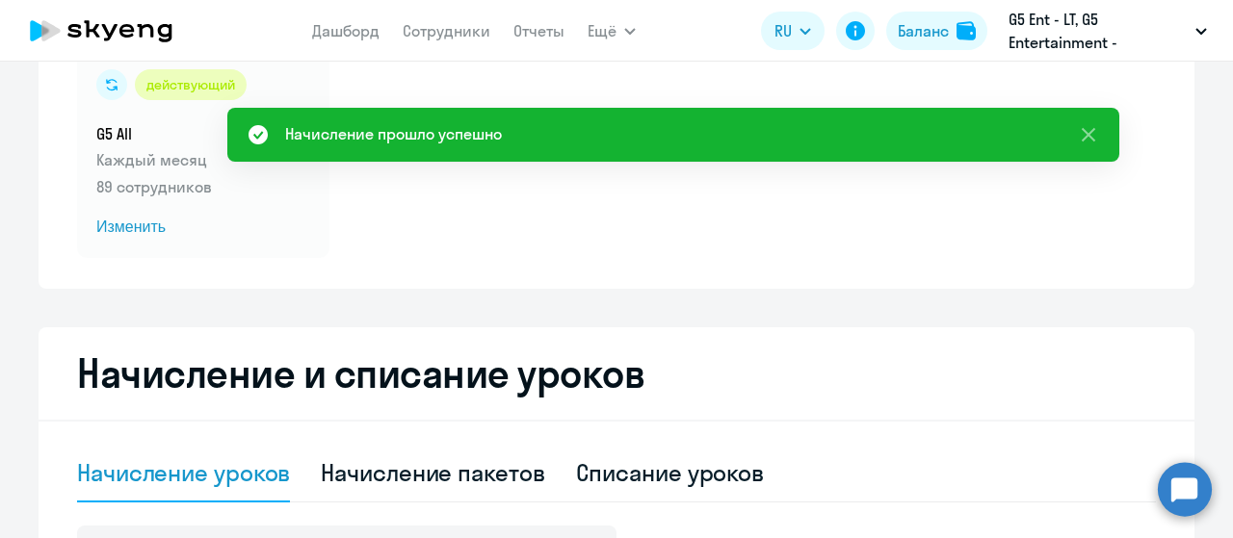
scroll to position [0, 0]
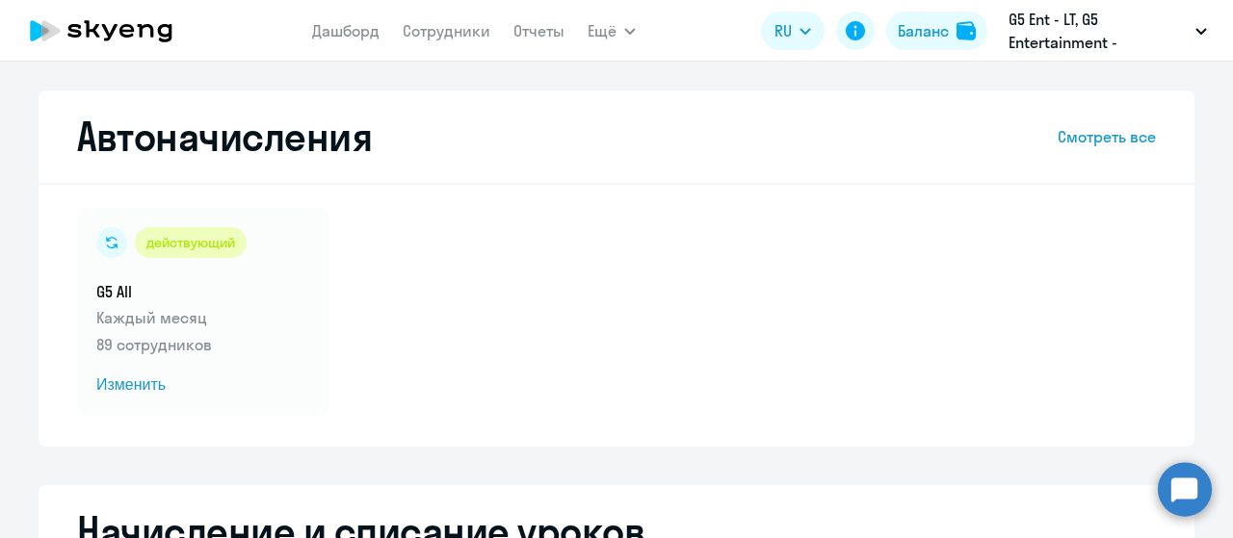
click at [388, 28] on nav "Дашборд Сотрудники Отчеты" at bounding box center [438, 31] width 252 height 39
click at [367, 32] on link "Дашборд" at bounding box center [345, 30] width 67 height 19
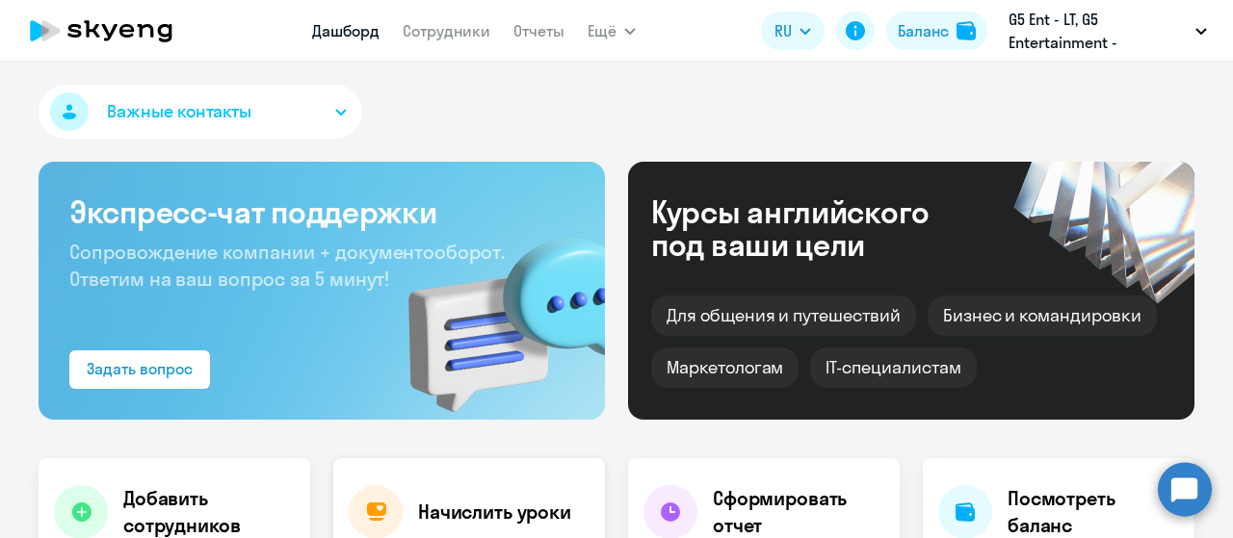
select select "30"
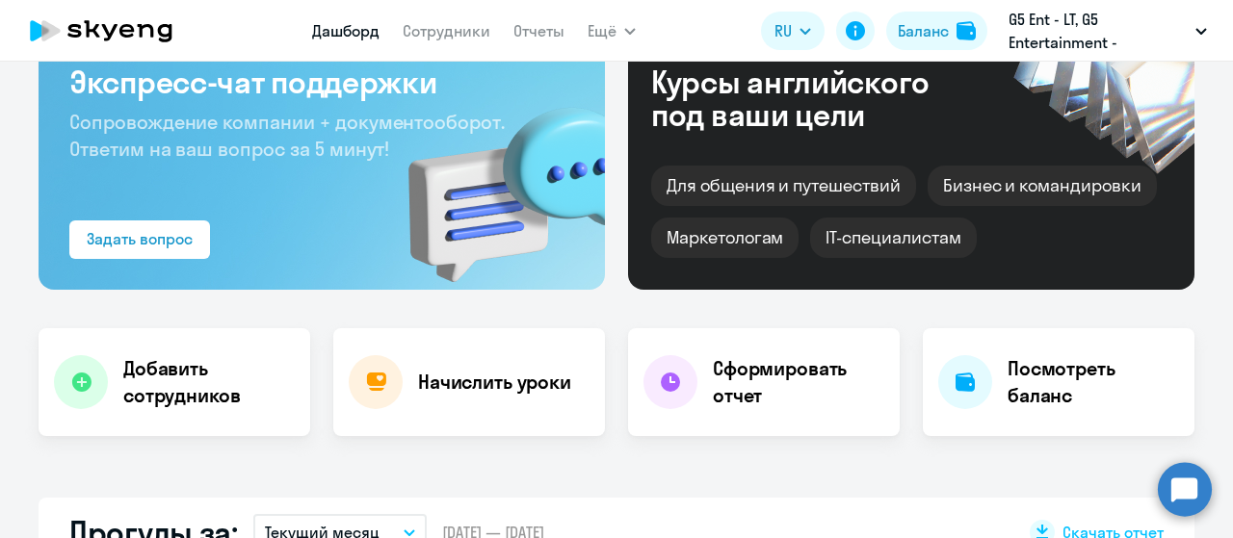
scroll to position [133, 0]
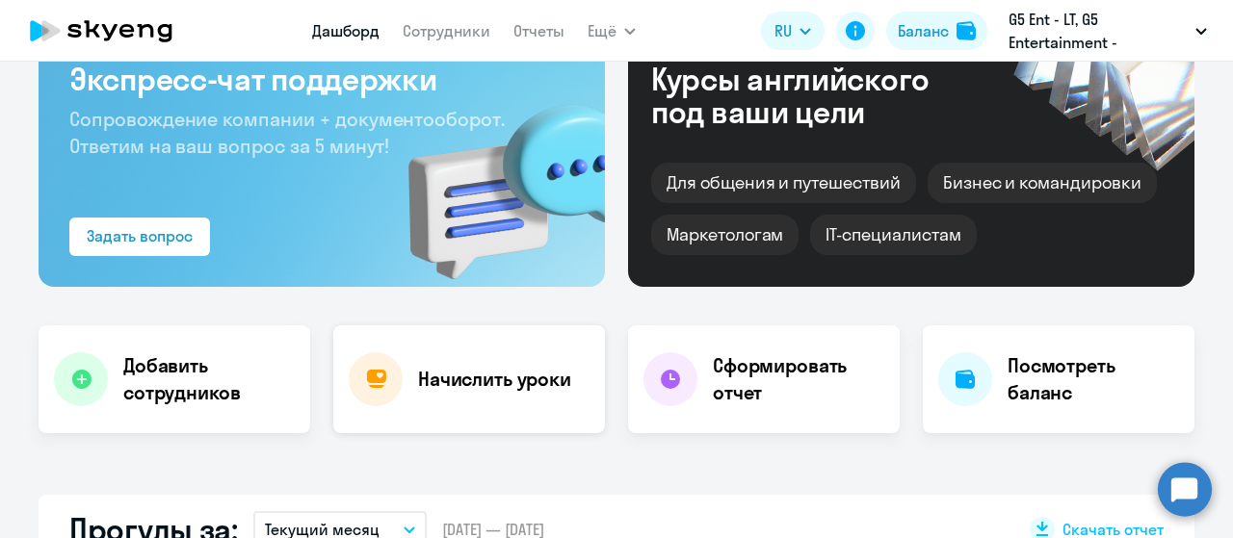
click at [543, 383] on h4 "Начислить уроки" at bounding box center [494, 379] width 153 height 27
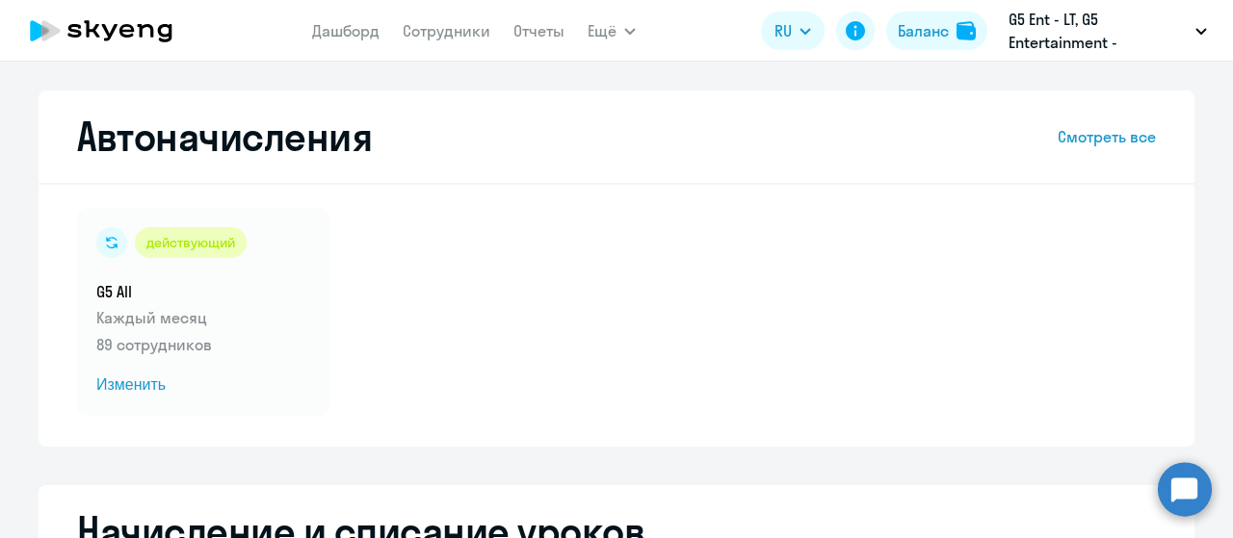
select select "10"
click at [362, 26] on link "Дашборд" at bounding box center [345, 30] width 67 height 19
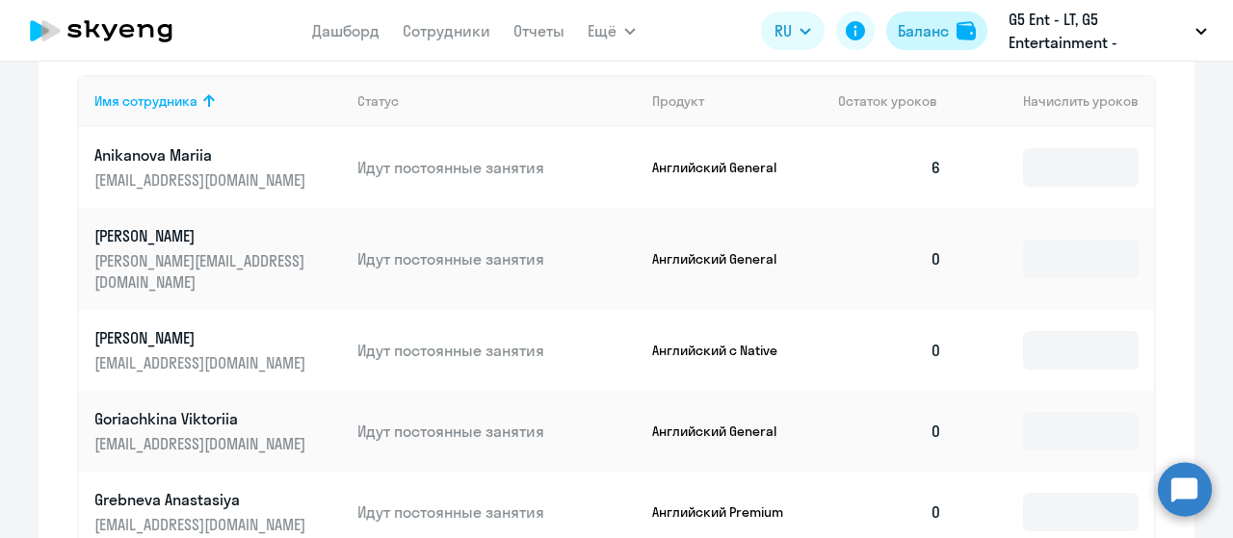
scroll to position [804, 0]
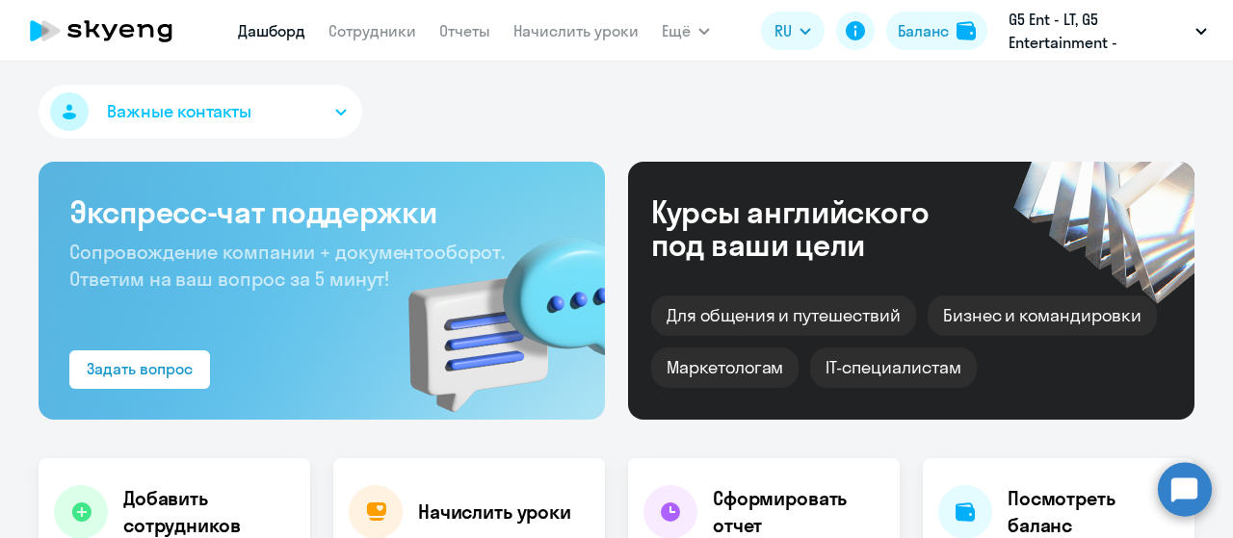
select select "30"
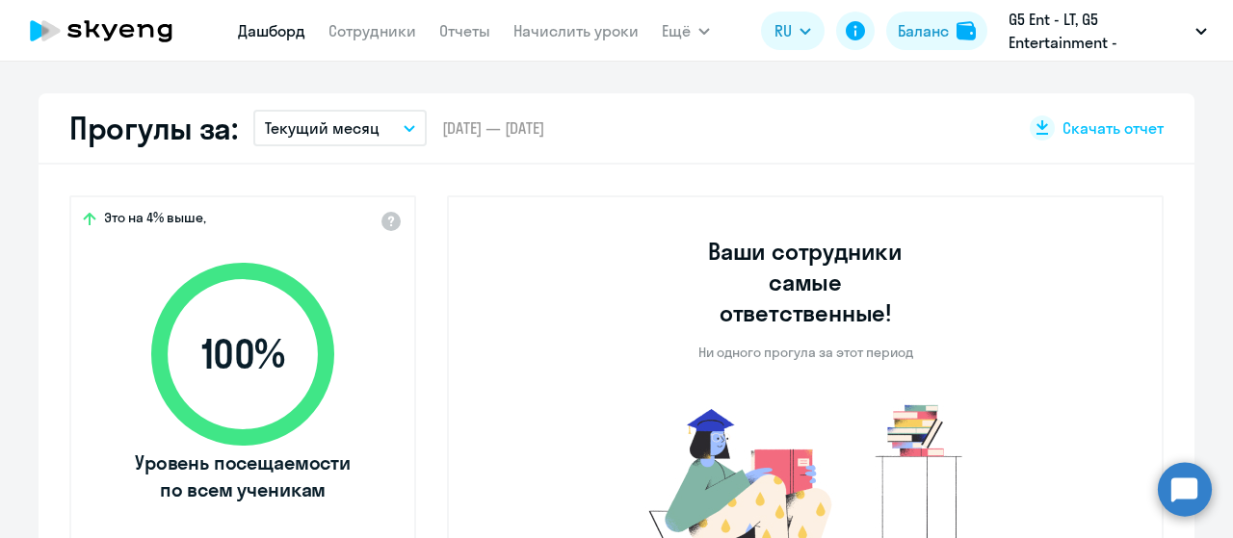
scroll to position [536, 0]
click at [721, 399] on img at bounding box center [806, 487] width 386 height 177
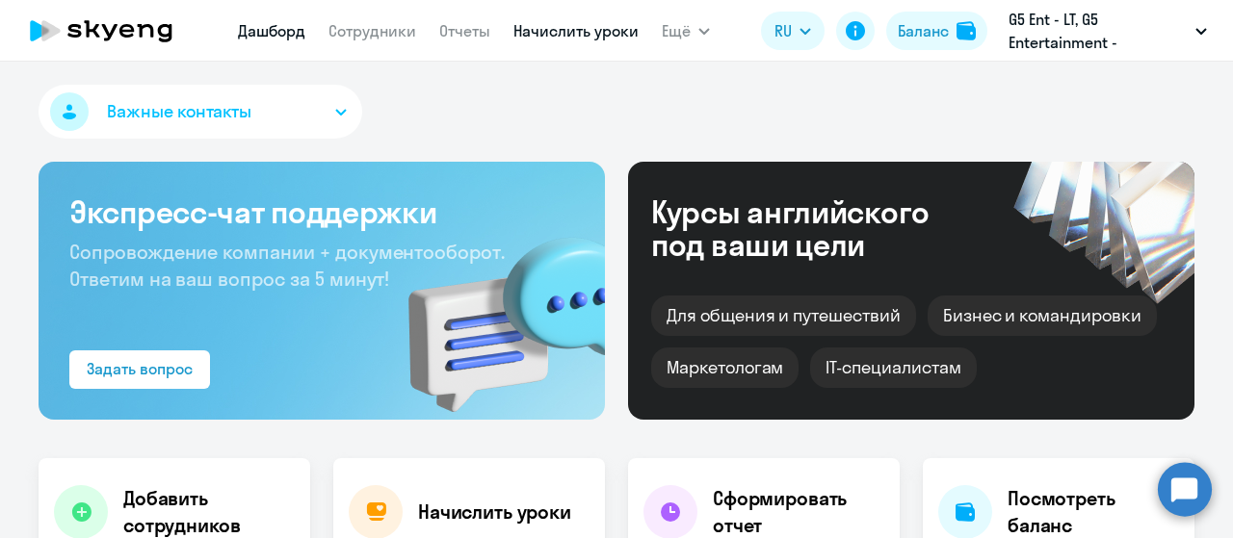
click at [554, 28] on link "Начислить уроки" at bounding box center [575, 30] width 125 height 19
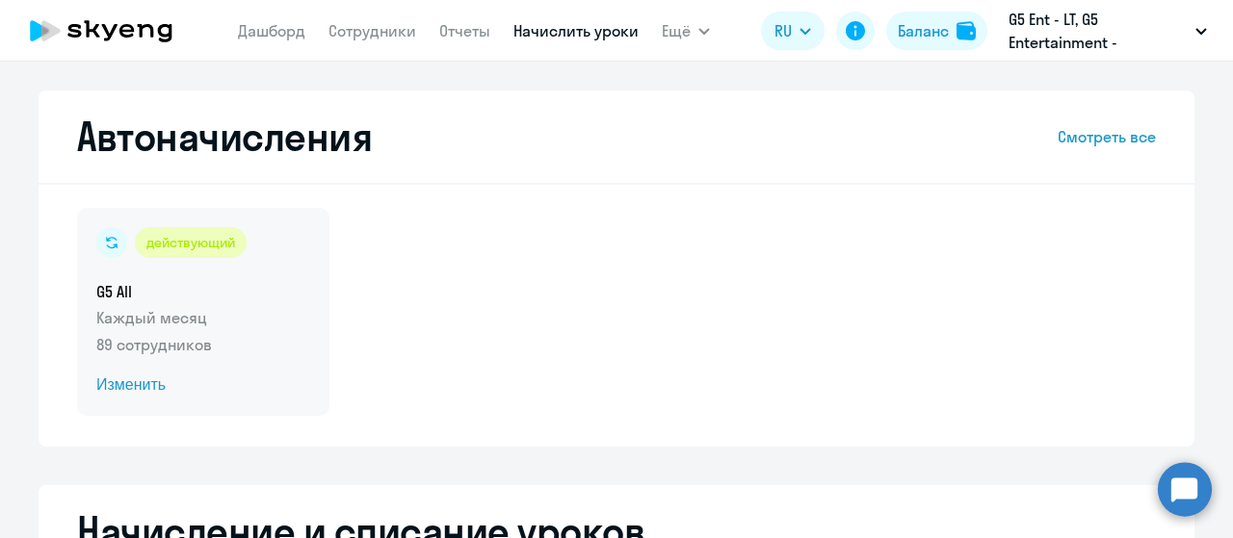
select select "10"
click at [104, 386] on span "Изменить" at bounding box center [203, 385] width 214 height 23
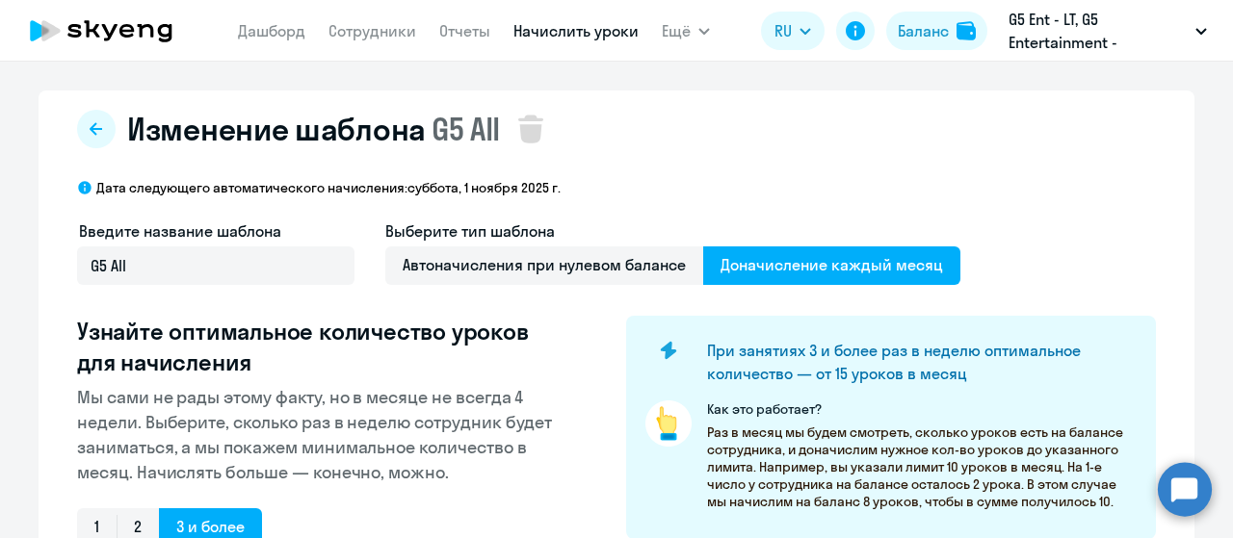
select select "10"
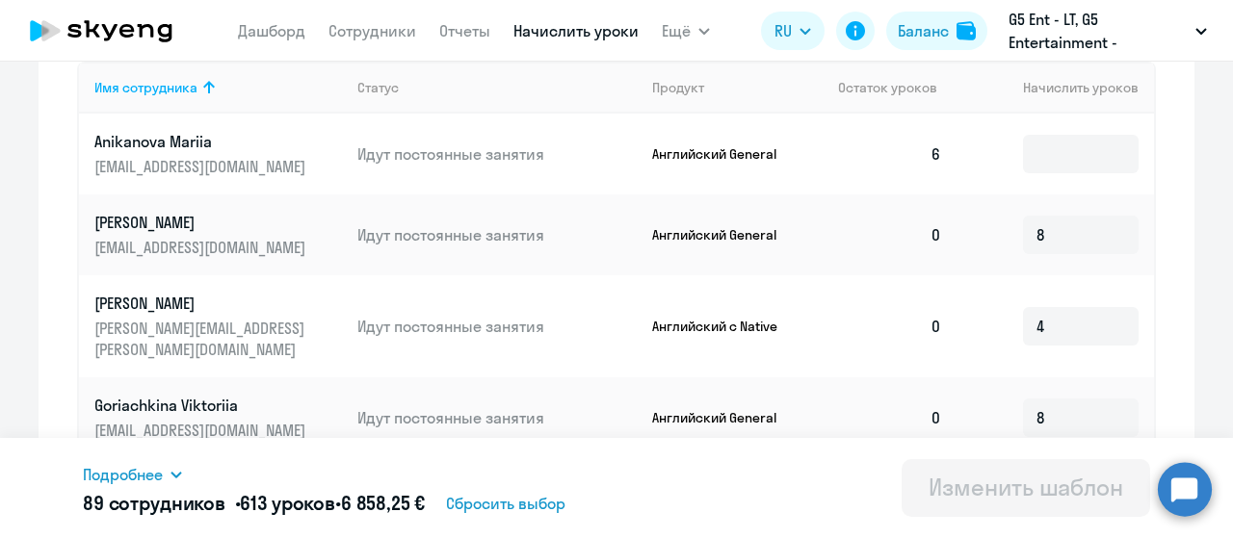
scroll to position [706, 0]
